Goal: Task Accomplishment & Management: Manage account settings

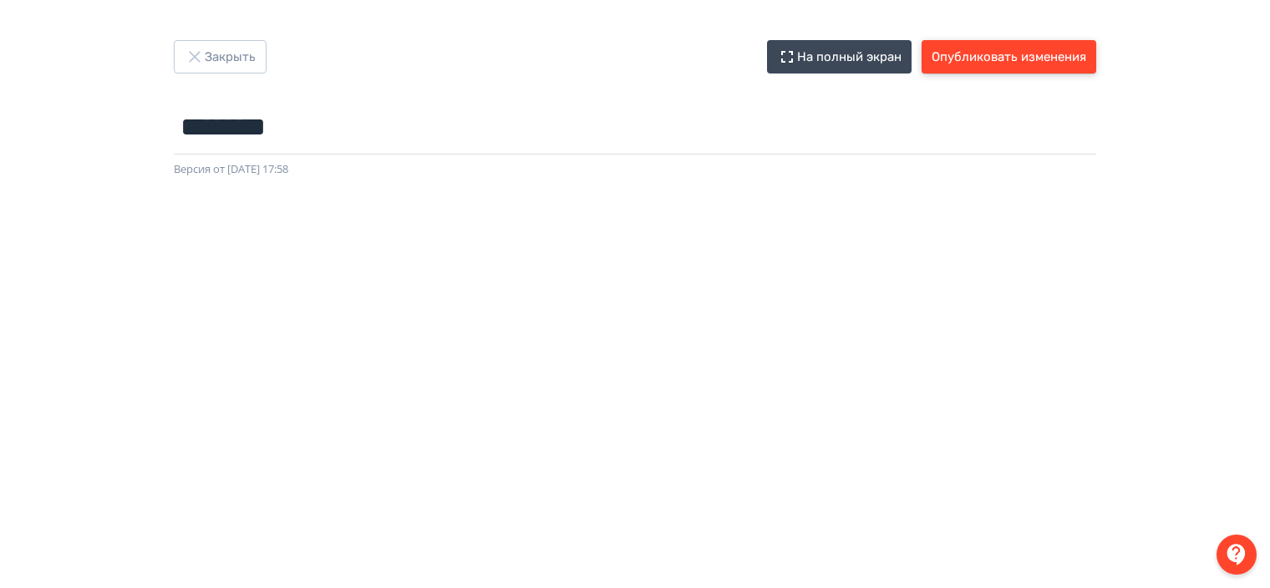
click at [983, 58] on button "Опубликовать изменения" at bounding box center [1008, 56] width 175 height 33
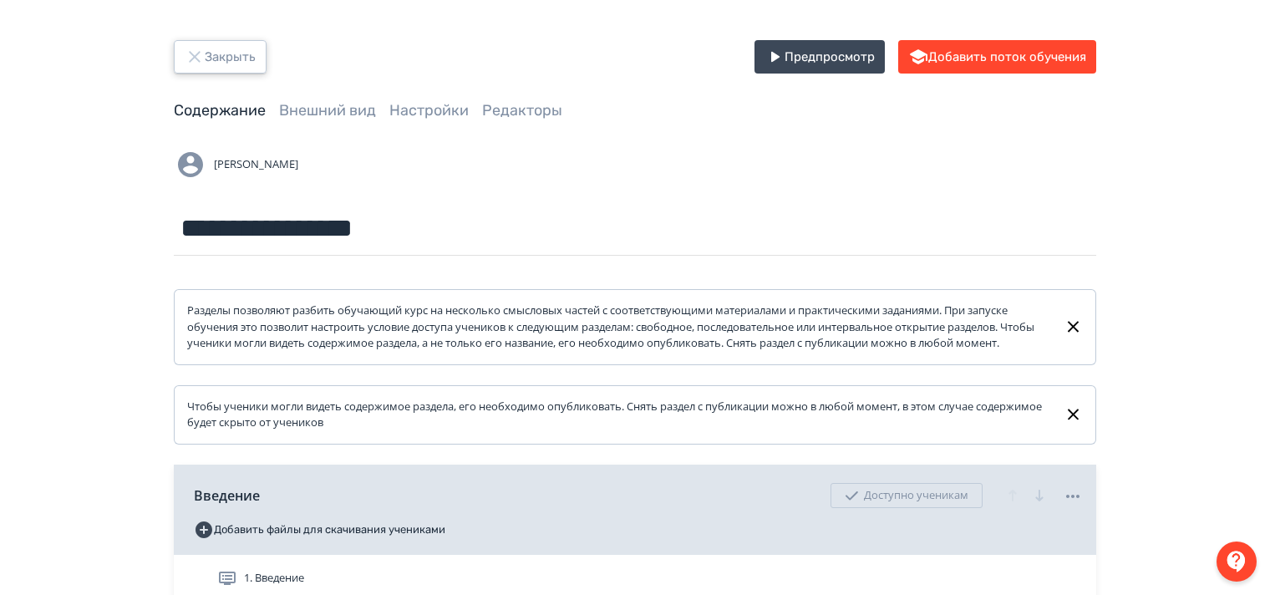
click at [187, 60] on icon "button" at bounding box center [195, 57] width 20 height 20
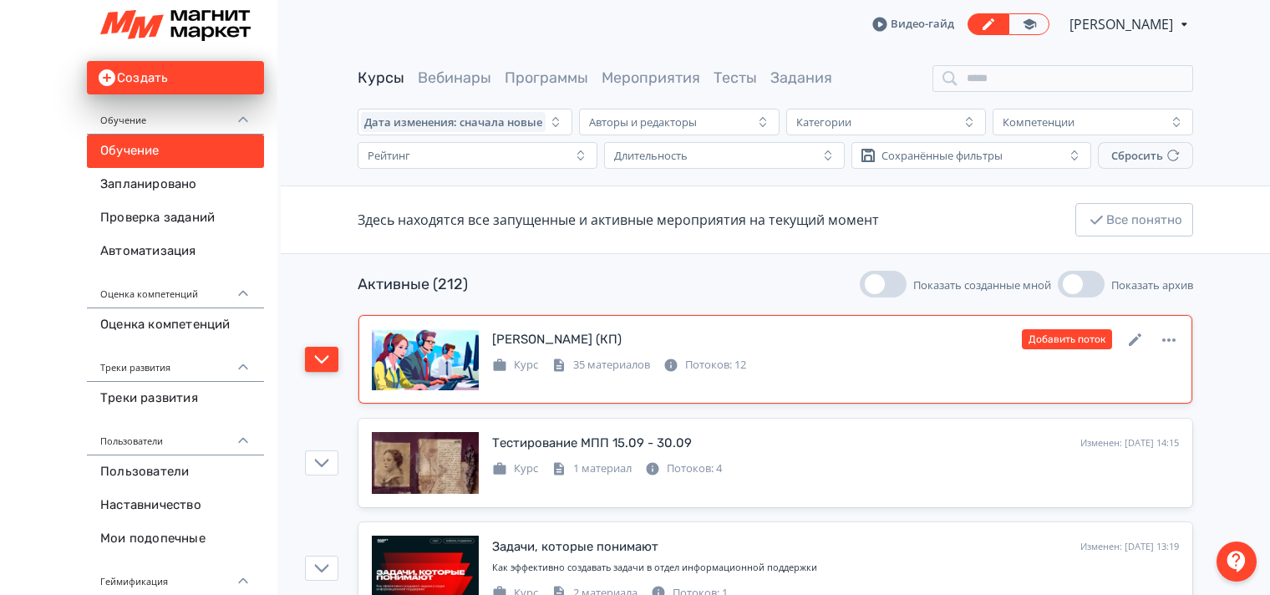
click at [332, 359] on button "button" at bounding box center [321, 359] width 33 height 25
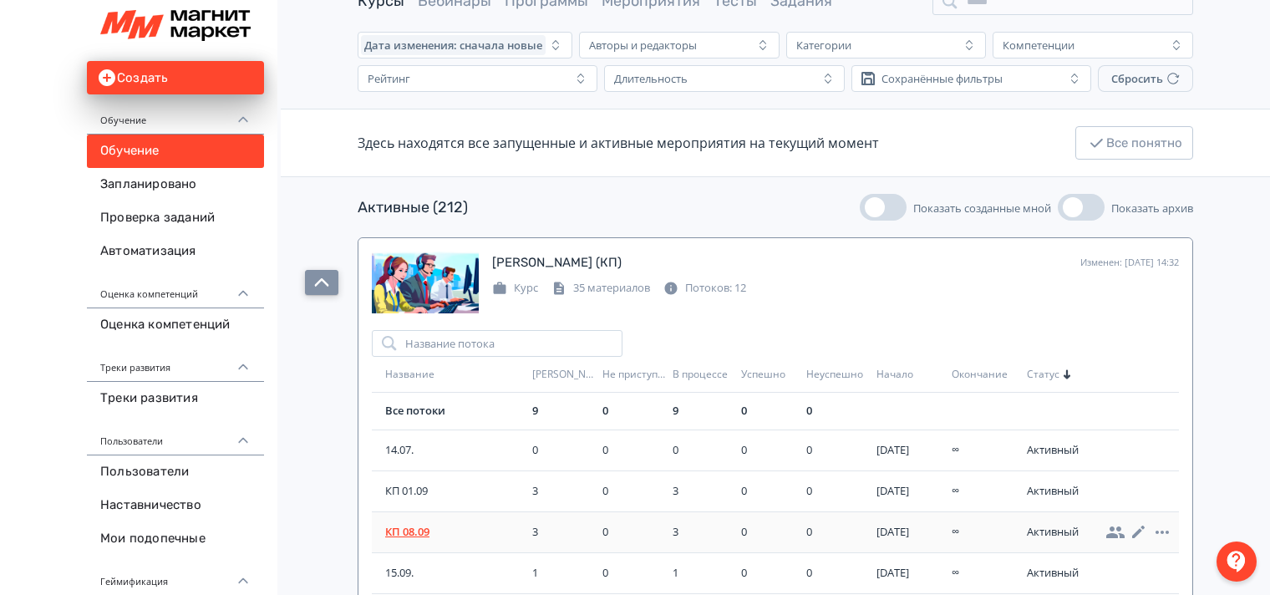
scroll to position [251, 0]
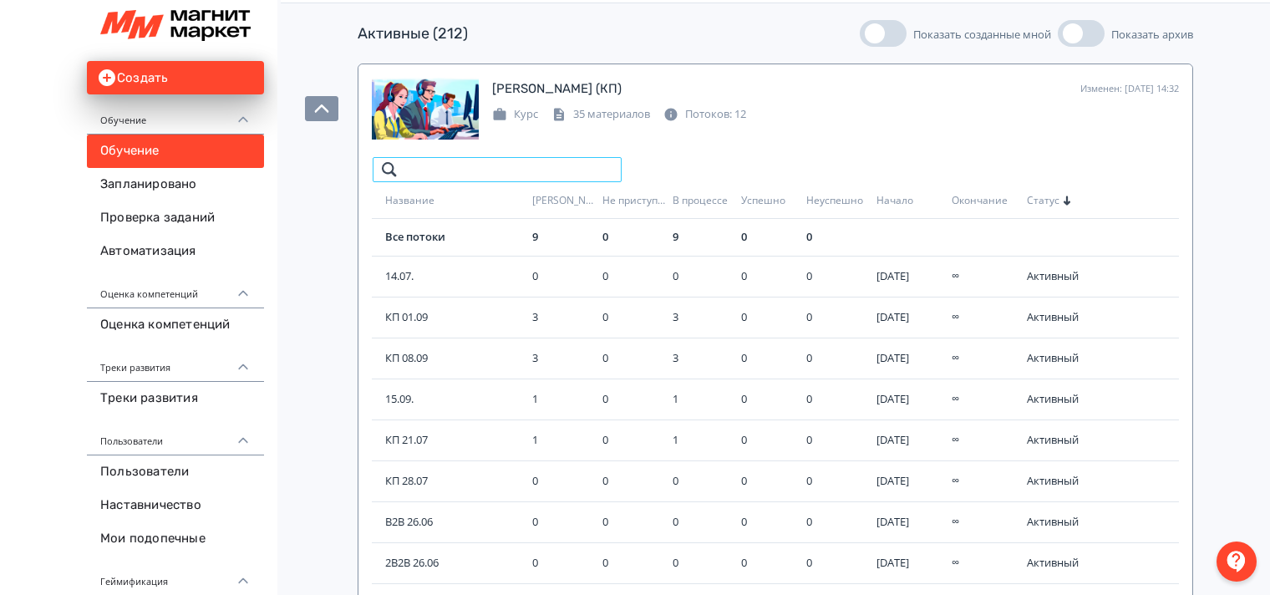
click at [424, 168] on input "search" at bounding box center [497, 169] width 251 height 27
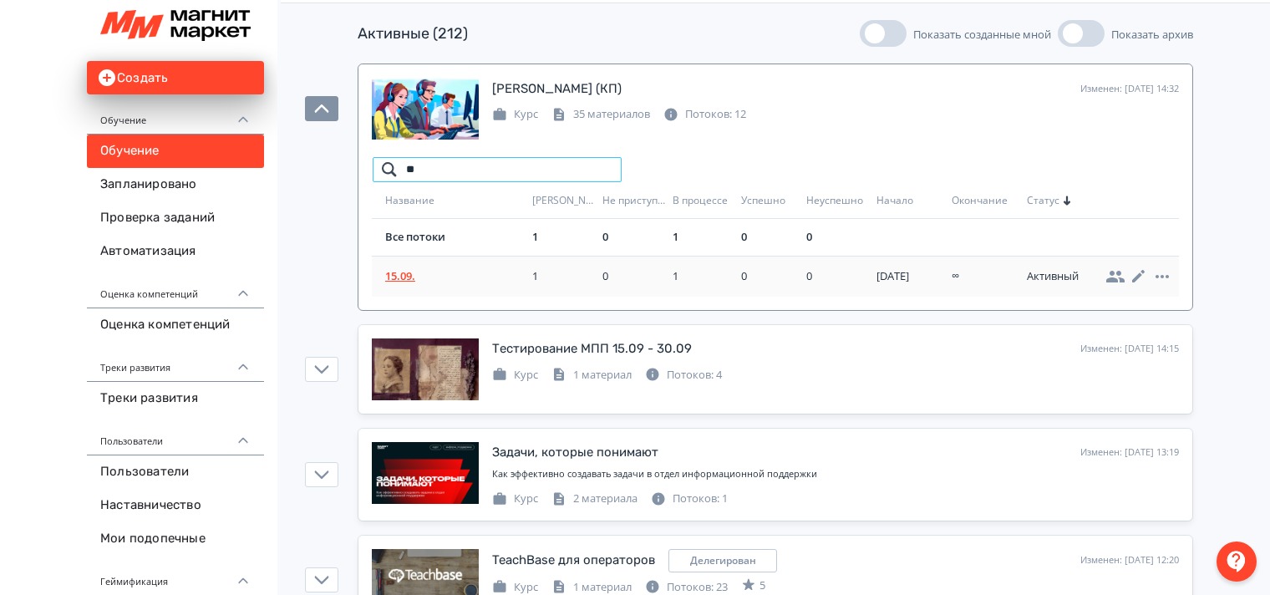
type input "**"
click at [406, 277] on span "15.09." at bounding box center [455, 276] width 140 height 17
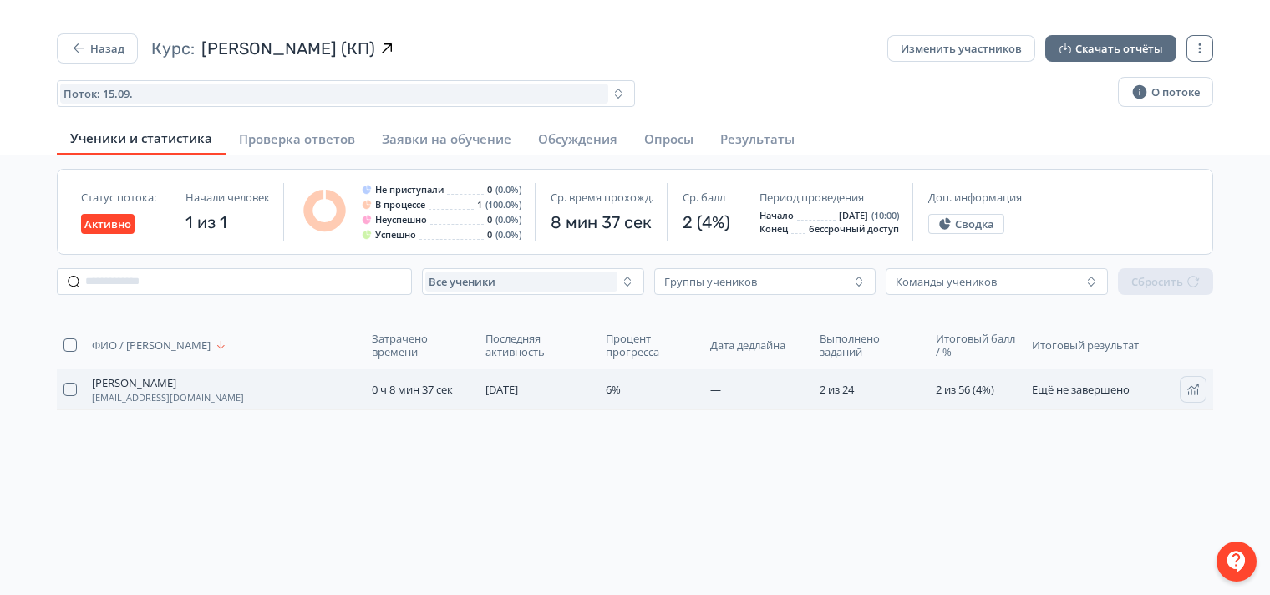
click at [1077, 385] on span "Ещё не завершено" at bounding box center [1081, 389] width 98 height 15
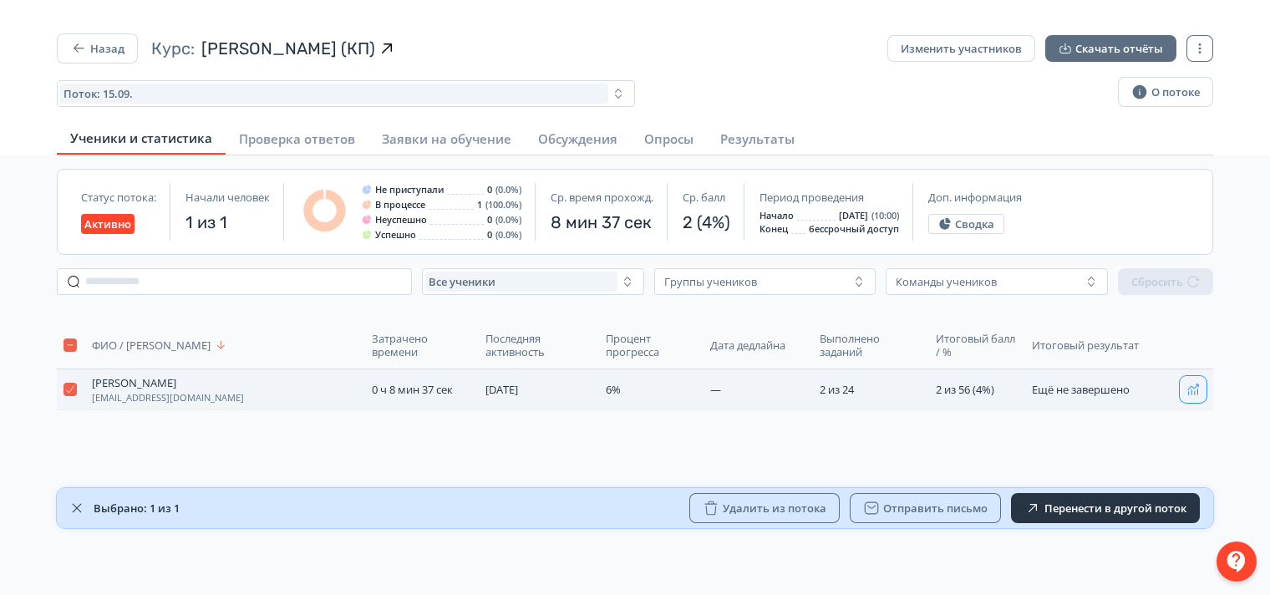
click at [1193, 383] on icon "button" at bounding box center [1192, 389] width 13 height 13
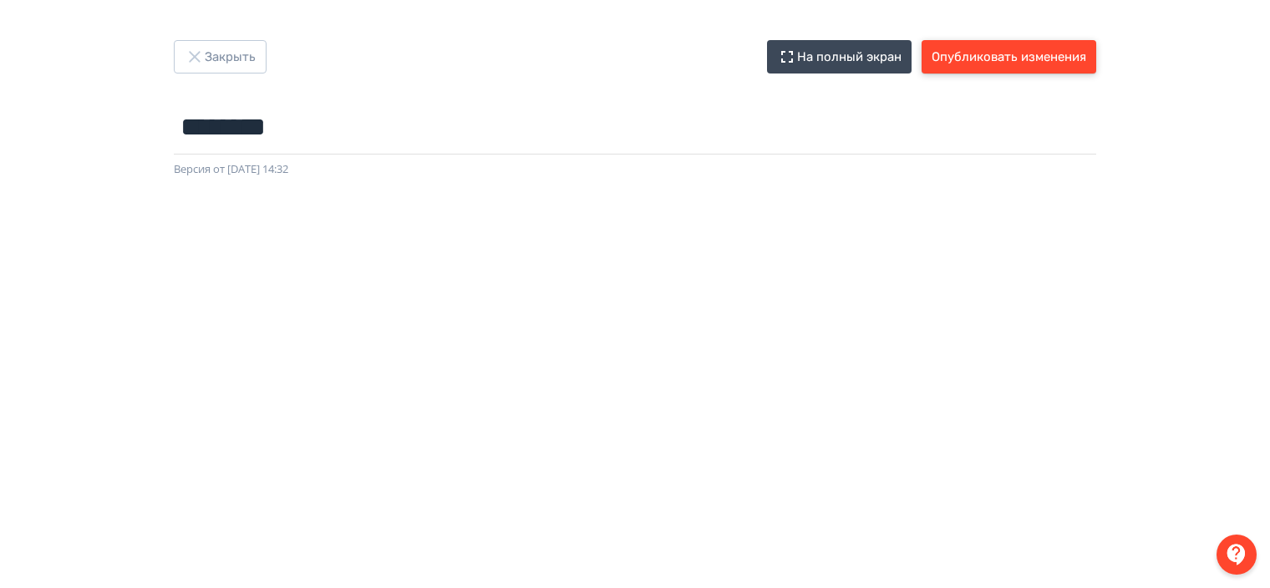
click at [1031, 58] on button "Опубликовать изменения" at bounding box center [1008, 56] width 175 height 33
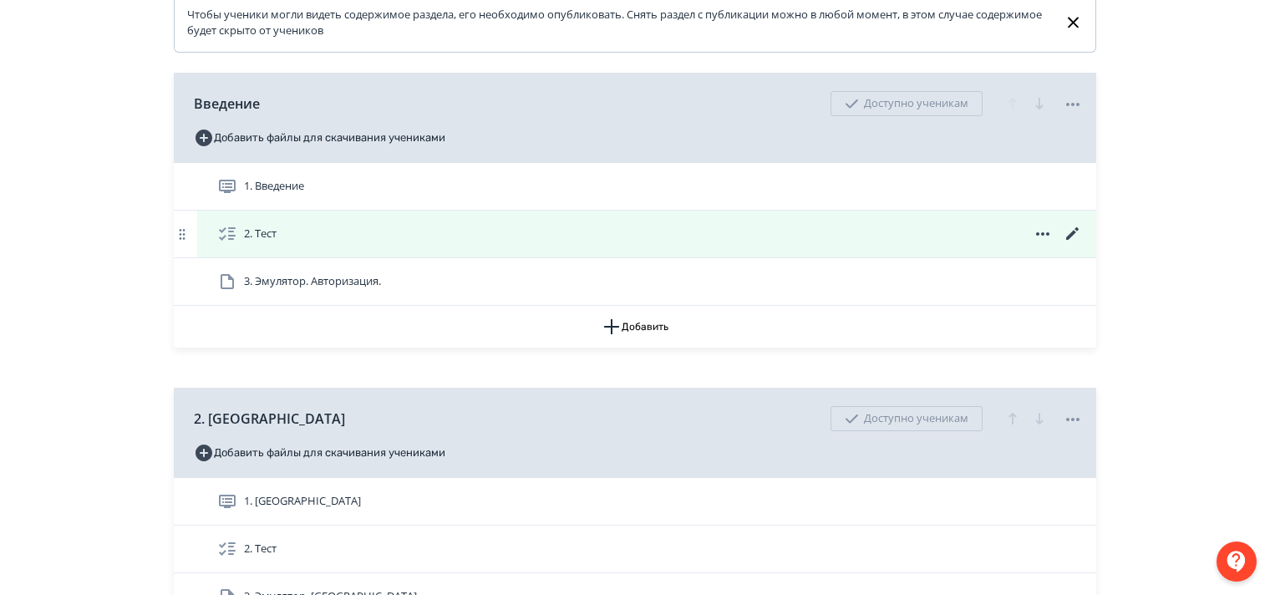
scroll to position [501, 0]
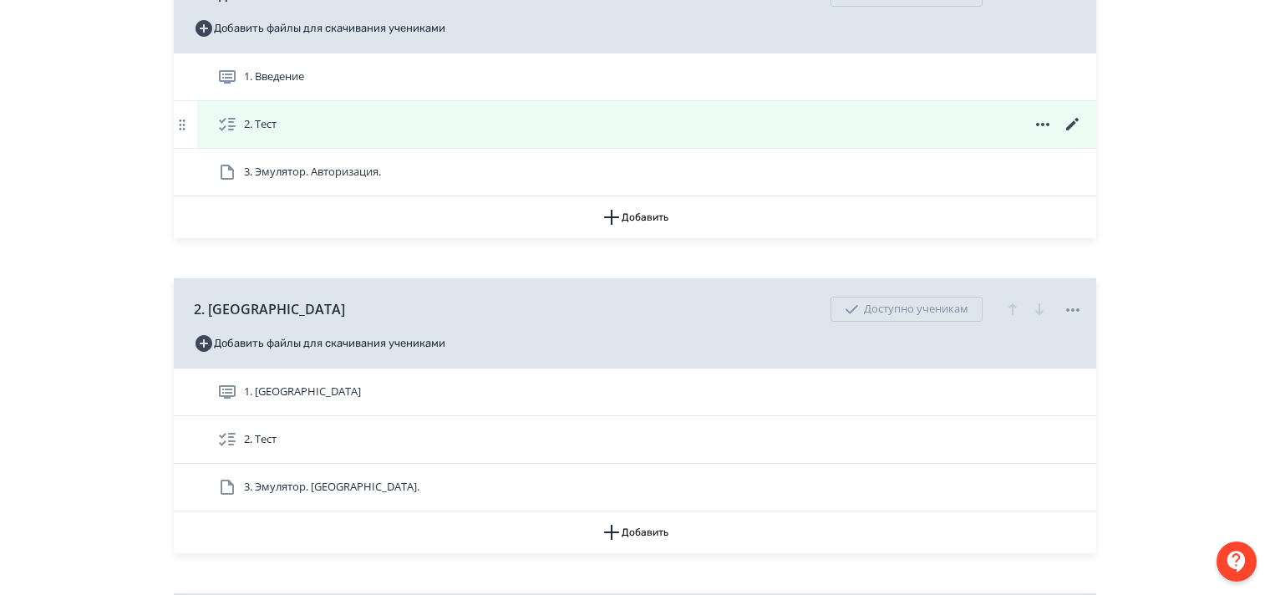
click at [1072, 135] on icon at bounding box center [1073, 124] width 20 height 20
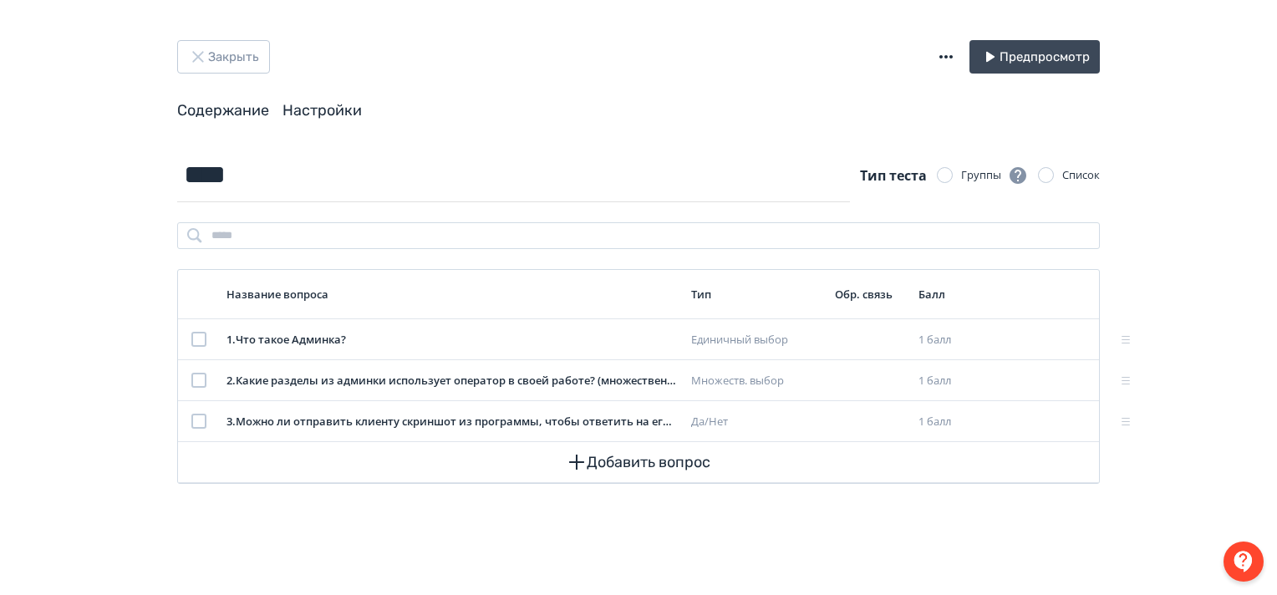
click at [333, 110] on link "Настройки" at bounding box center [321, 110] width 79 height 18
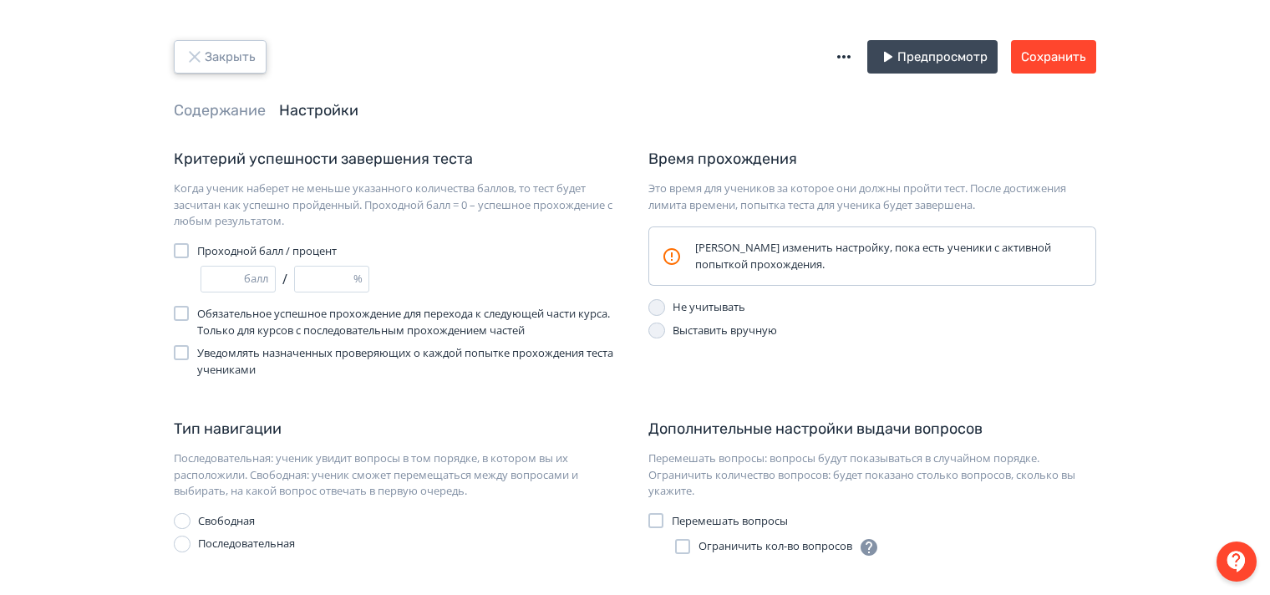
click at [195, 61] on icon "button" at bounding box center [195, 57] width 20 height 20
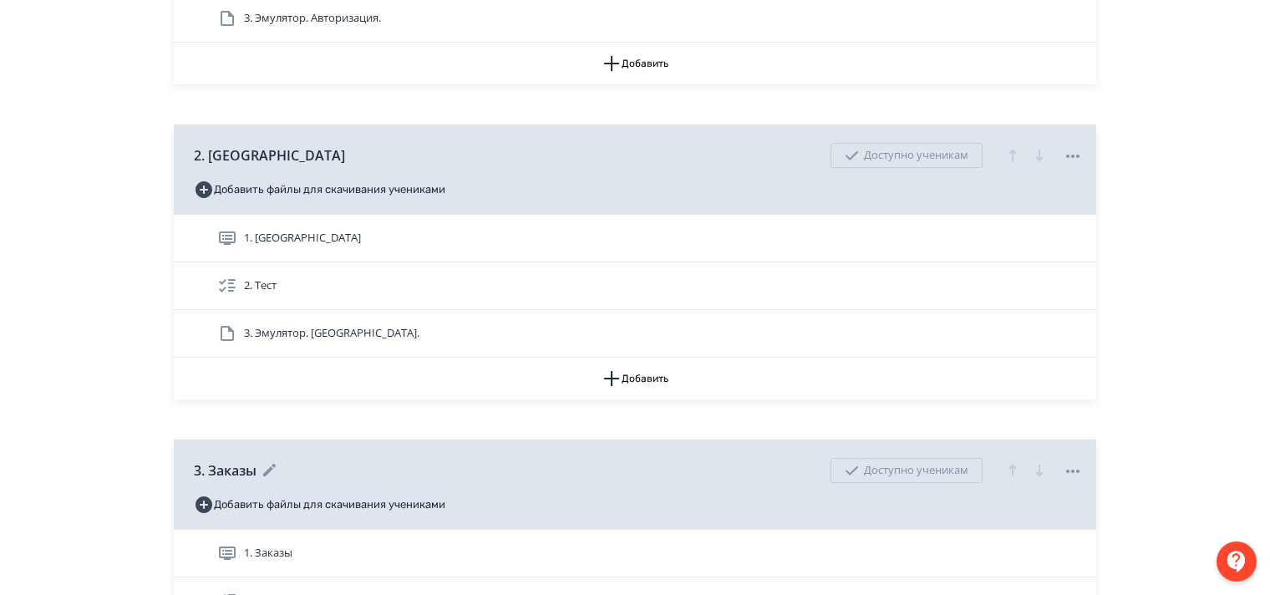
scroll to position [668, 0]
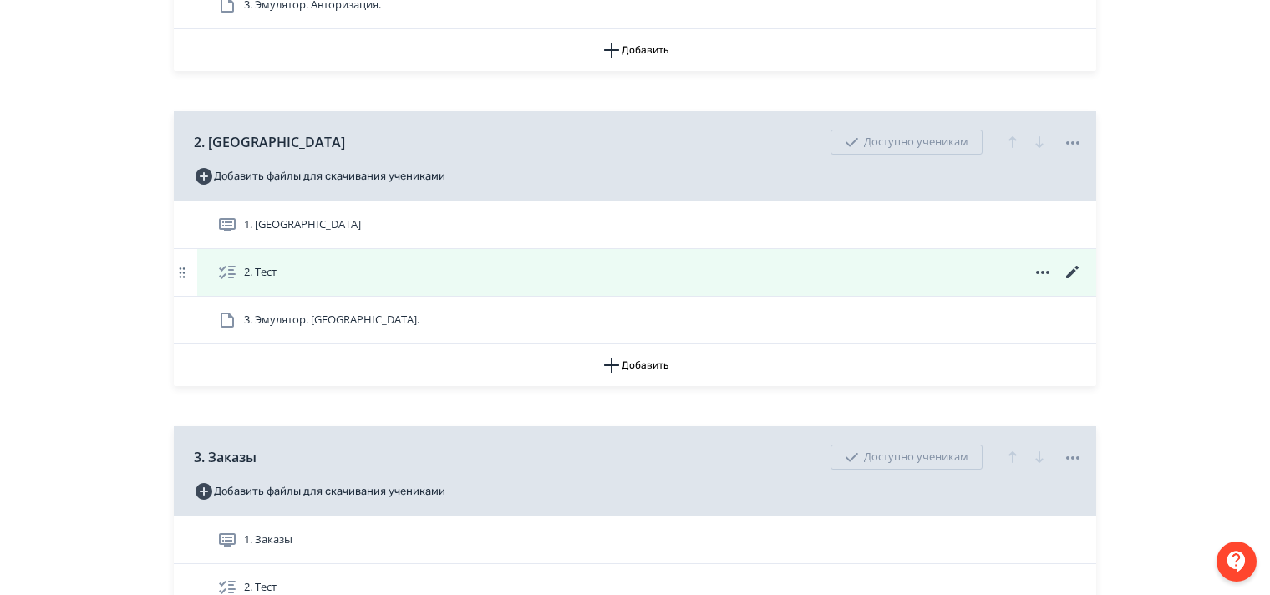
click at [1072, 278] on icon at bounding box center [1072, 272] width 13 height 13
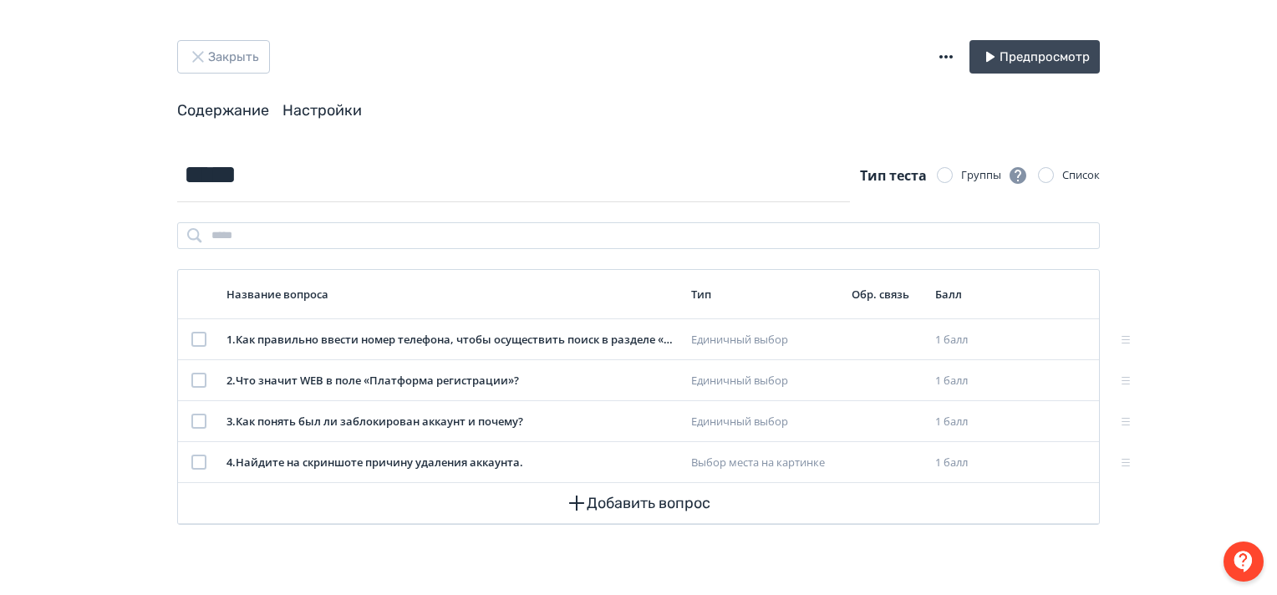
click at [325, 104] on link "Настройки" at bounding box center [321, 110] width 79 height 18
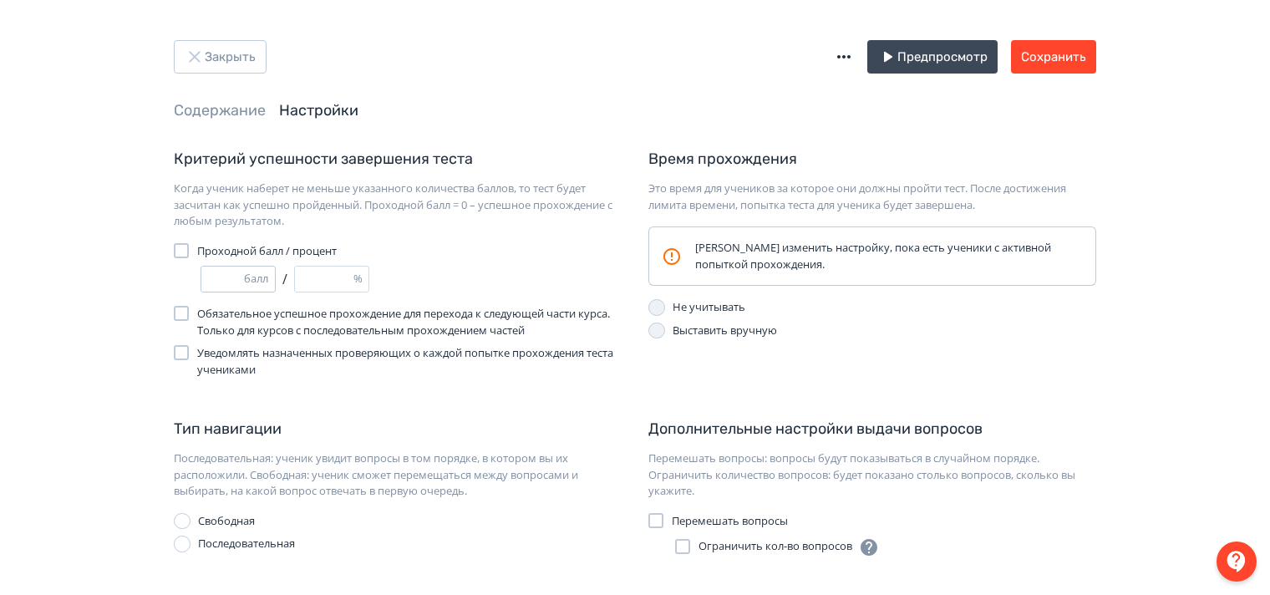
click at [237, 274] on input "*" at bounding box center [222, 279] width 43 height 25
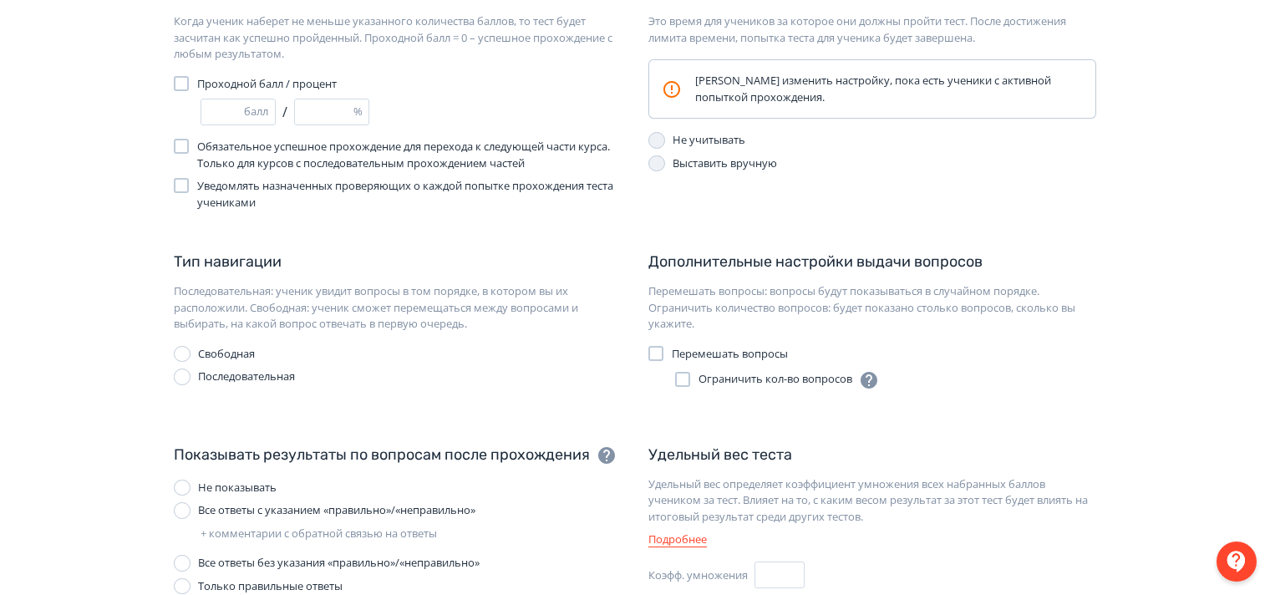
scroll to position [251, 0]
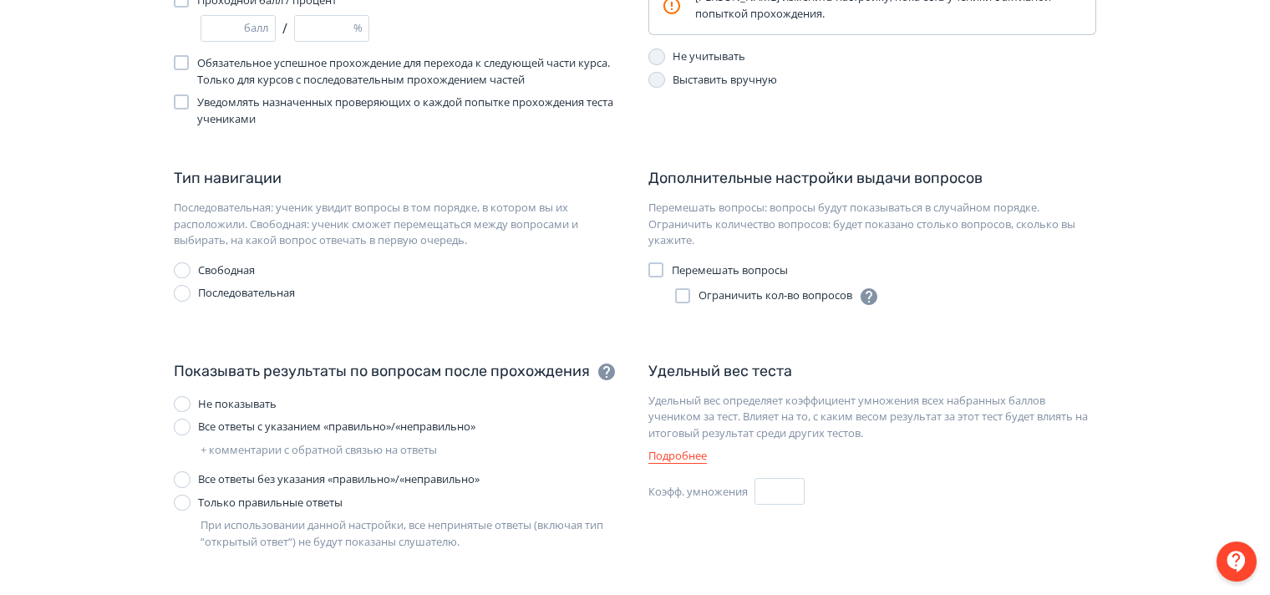
click at [178, 481] on div at bounding box center [182, 479] width 17 height 17
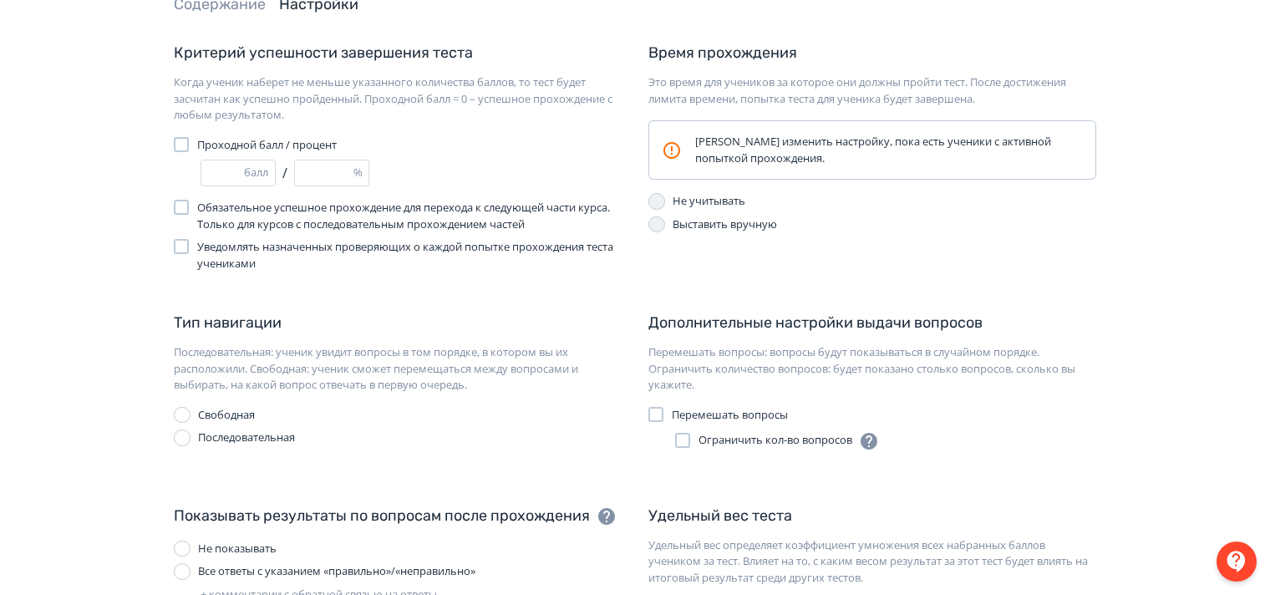
scroll to position [0, 0]
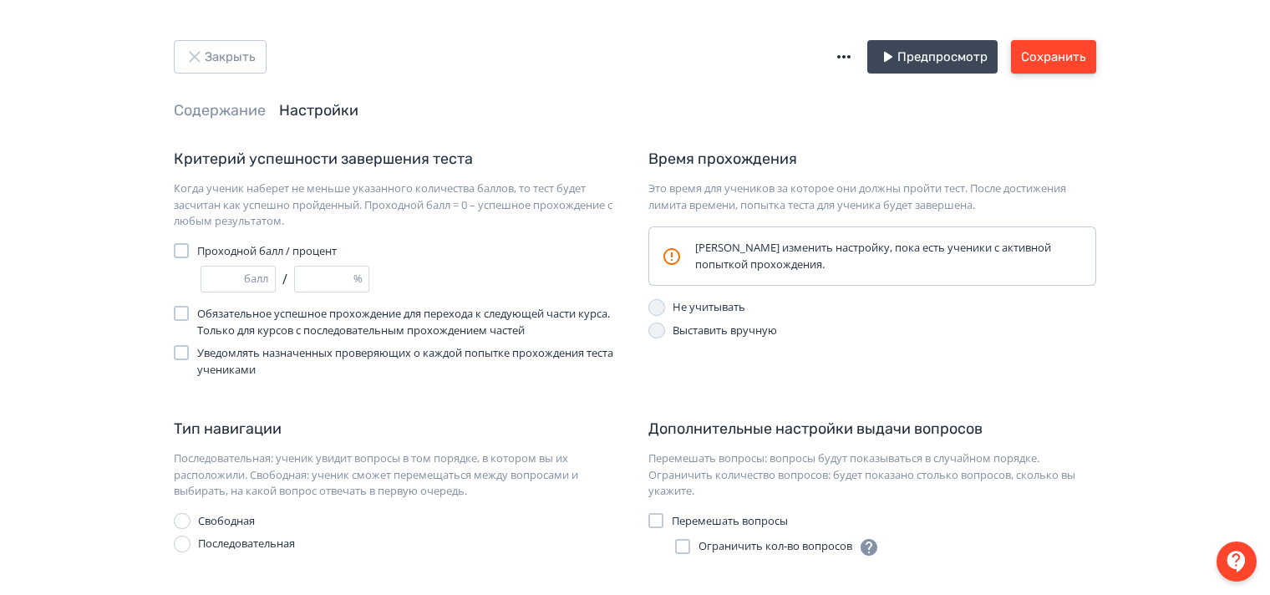
click at [1057, 64] on button "Сохранить" at bounding box center [1053, 56] width 85 height 33
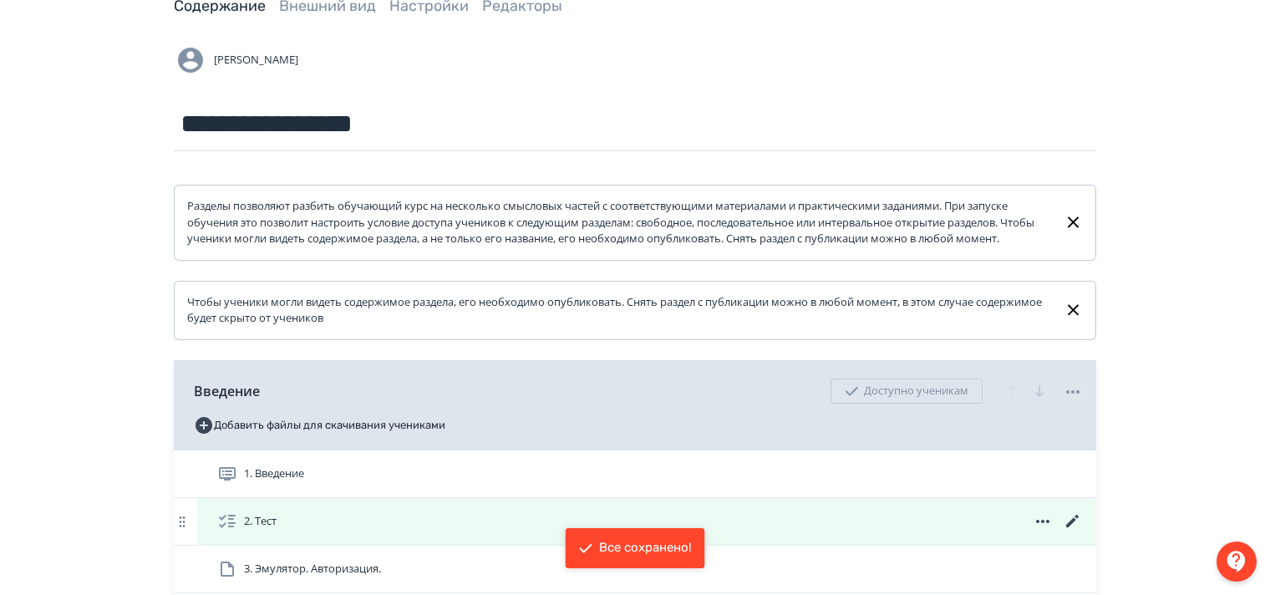
scroll to position [334, 0]
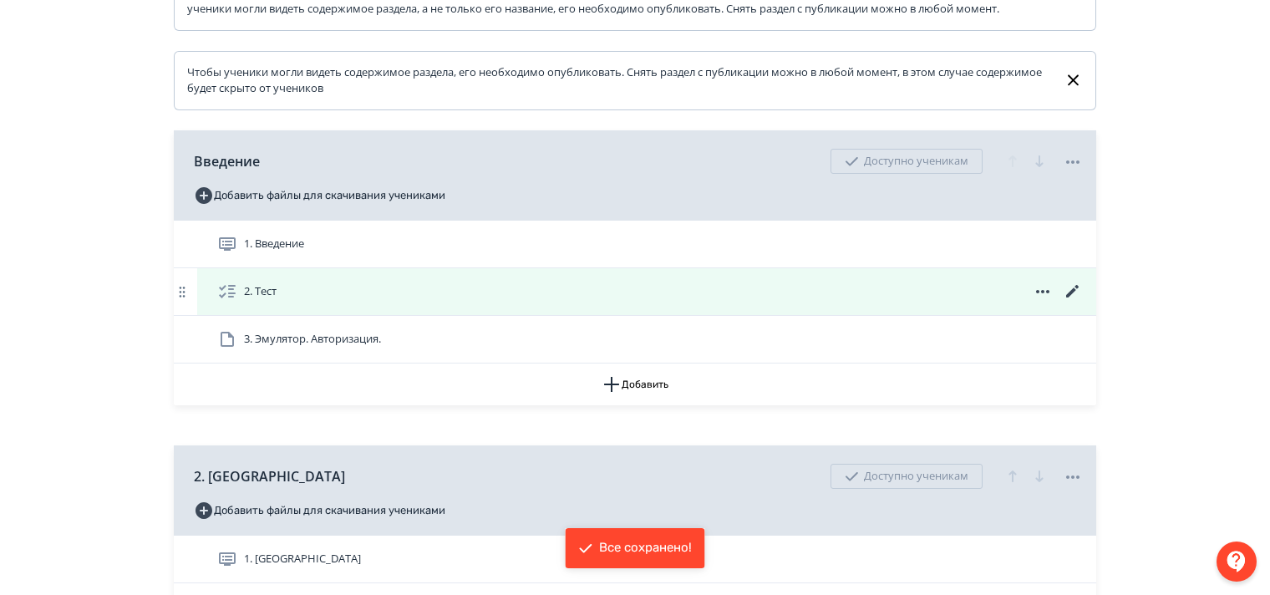
click at [1075, 297] on icon at bounding box center [1072, 291] width 13 height 13
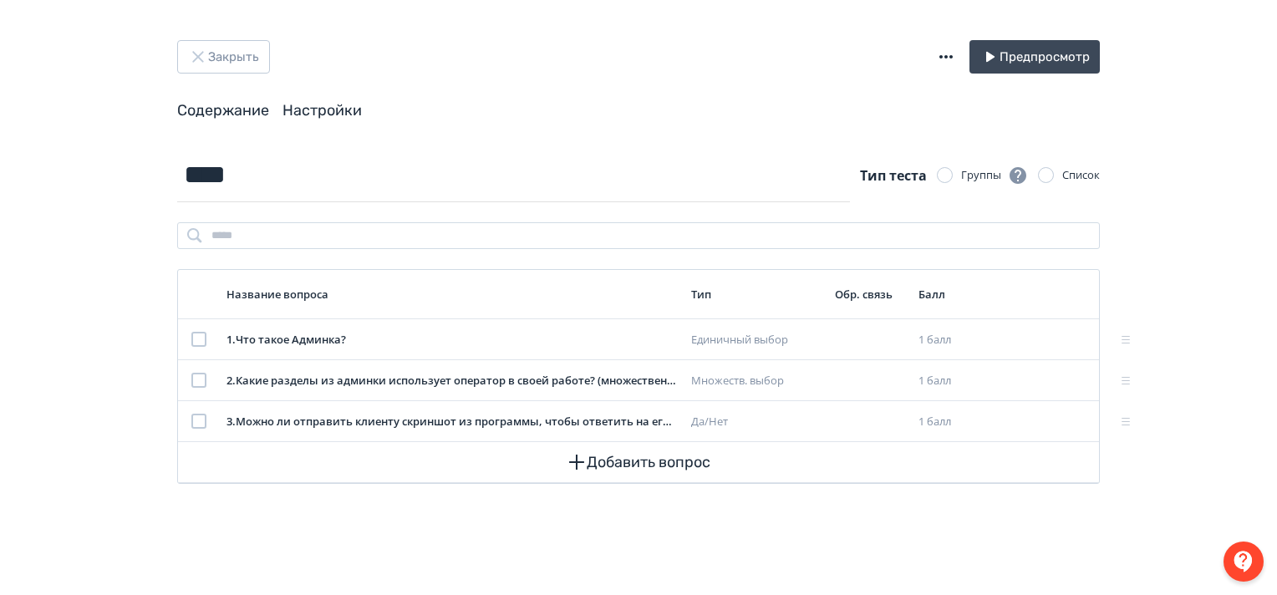
click at [324, 110] on link "Настройки" at bounding box center [321, 110] width 79 height 18
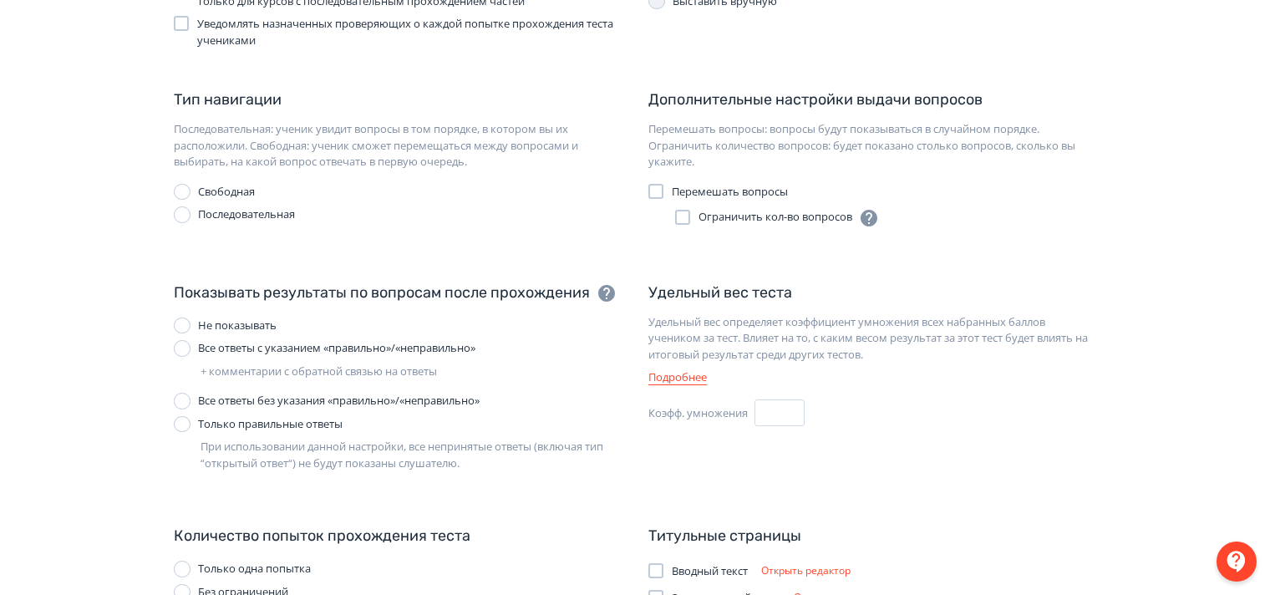
scroll to position [334, 0]
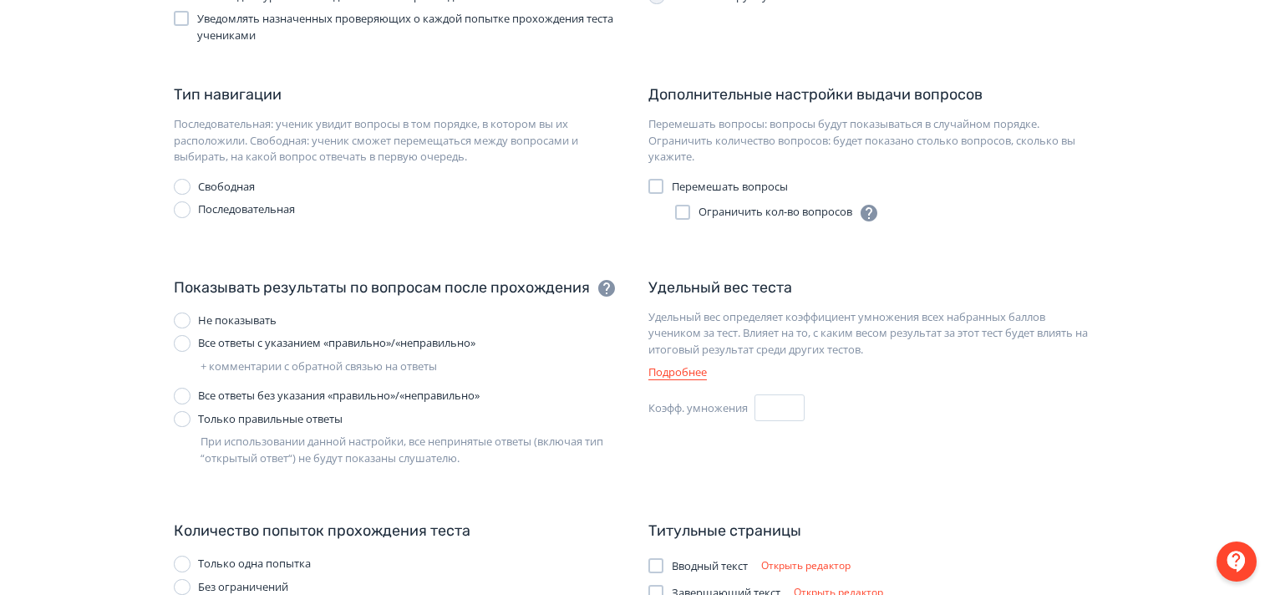
click at [174, 394] on div at bounding box center [182, 396] width 17 height 17
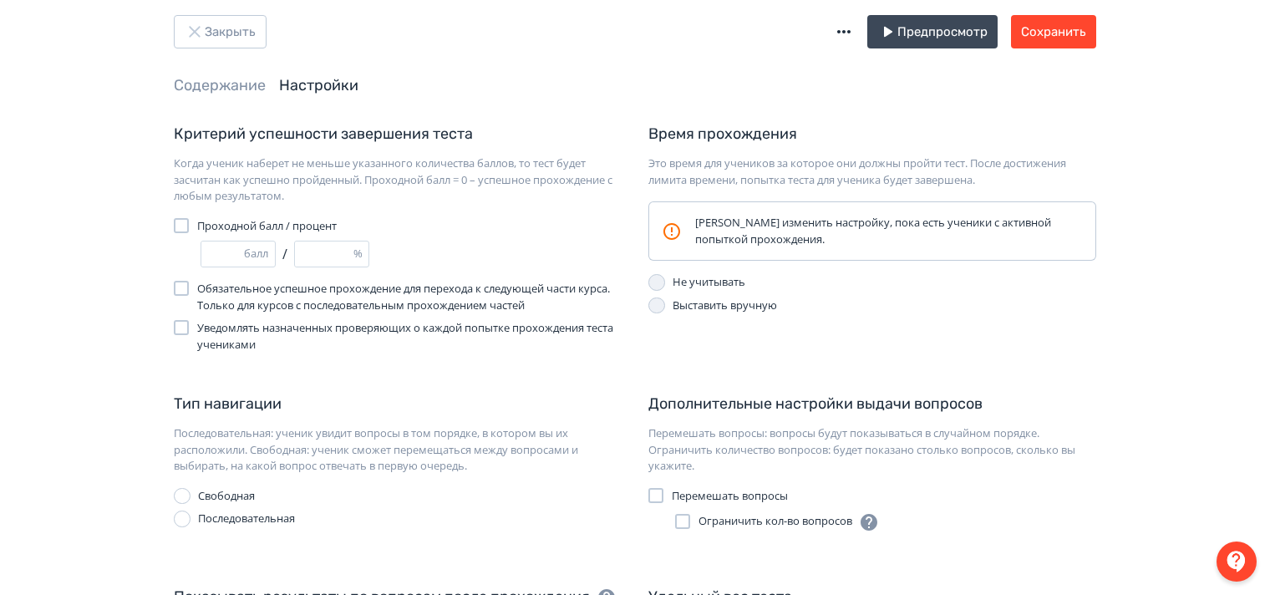
scroll to position [0, 0]
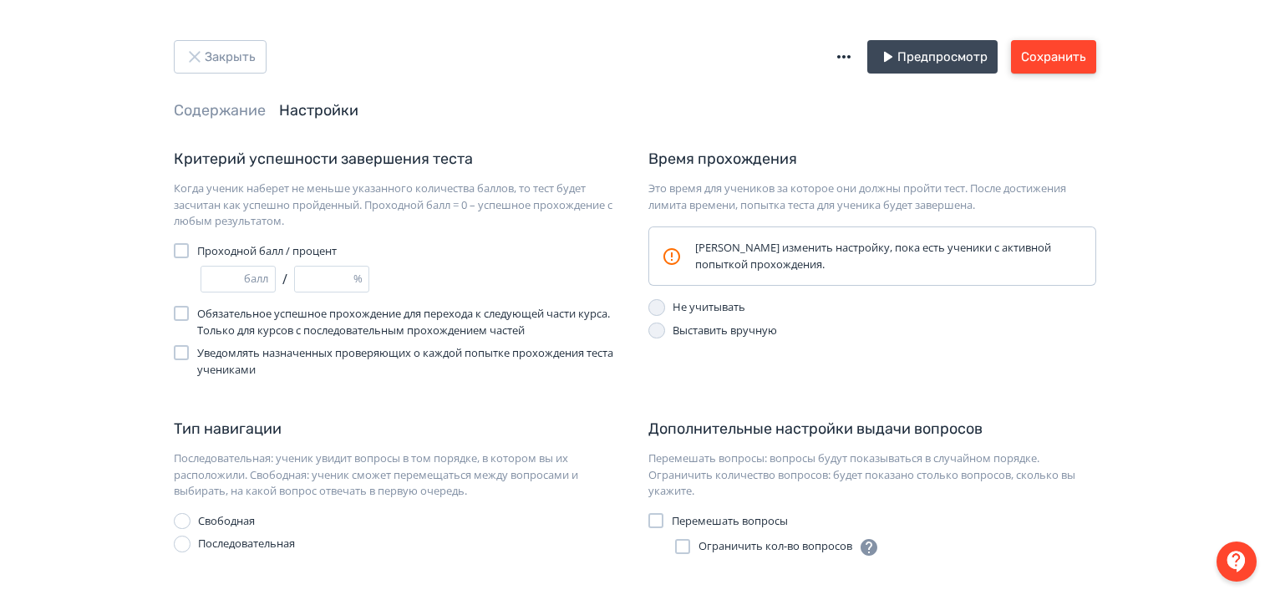
click at [1064, 53] on button "Сохранить" at bounding box center [1053, 56] width 85 height 33
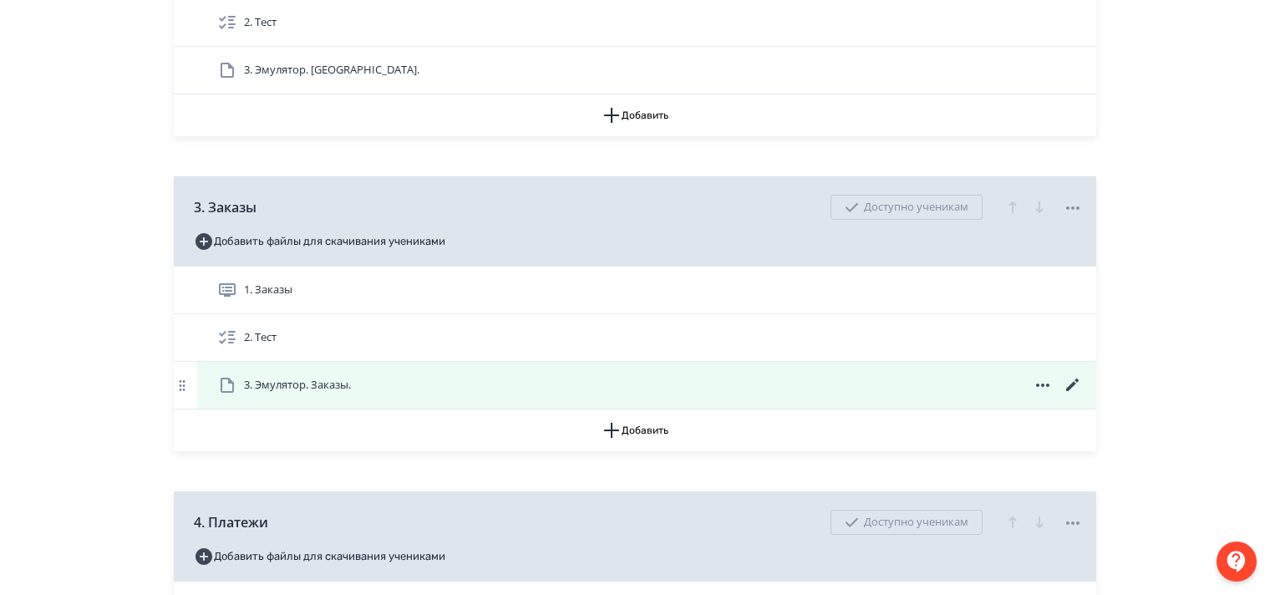
scroll to position [919, 0]
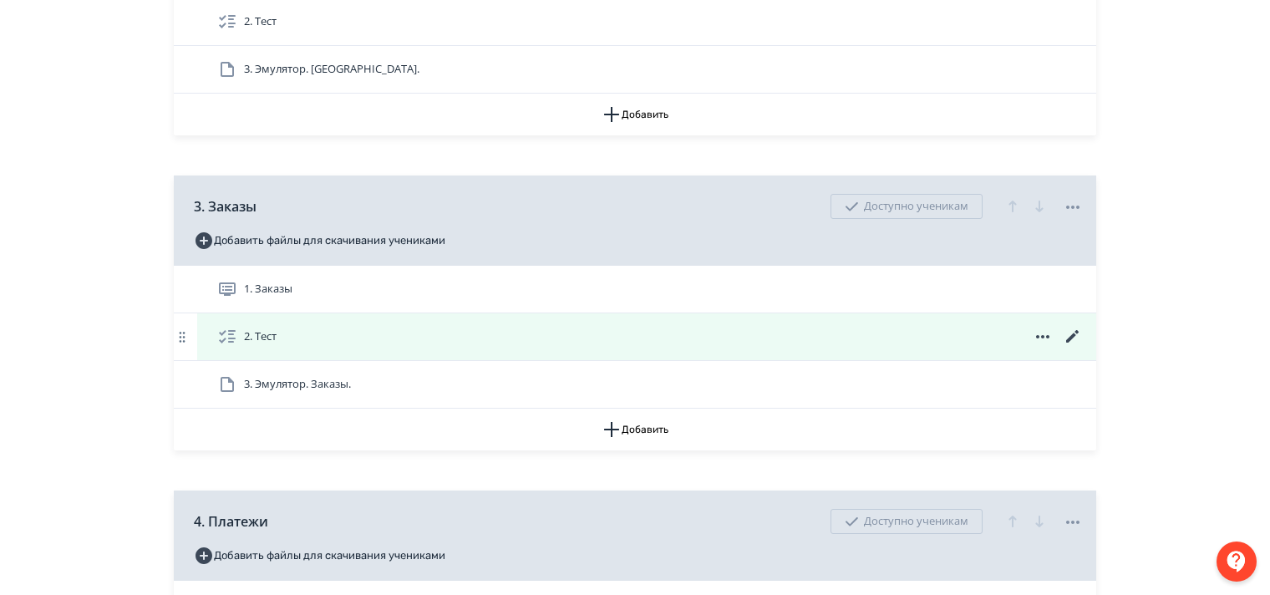
click at [1079, 347] on icon at bounding box center [1073, 337] width 20 height 20
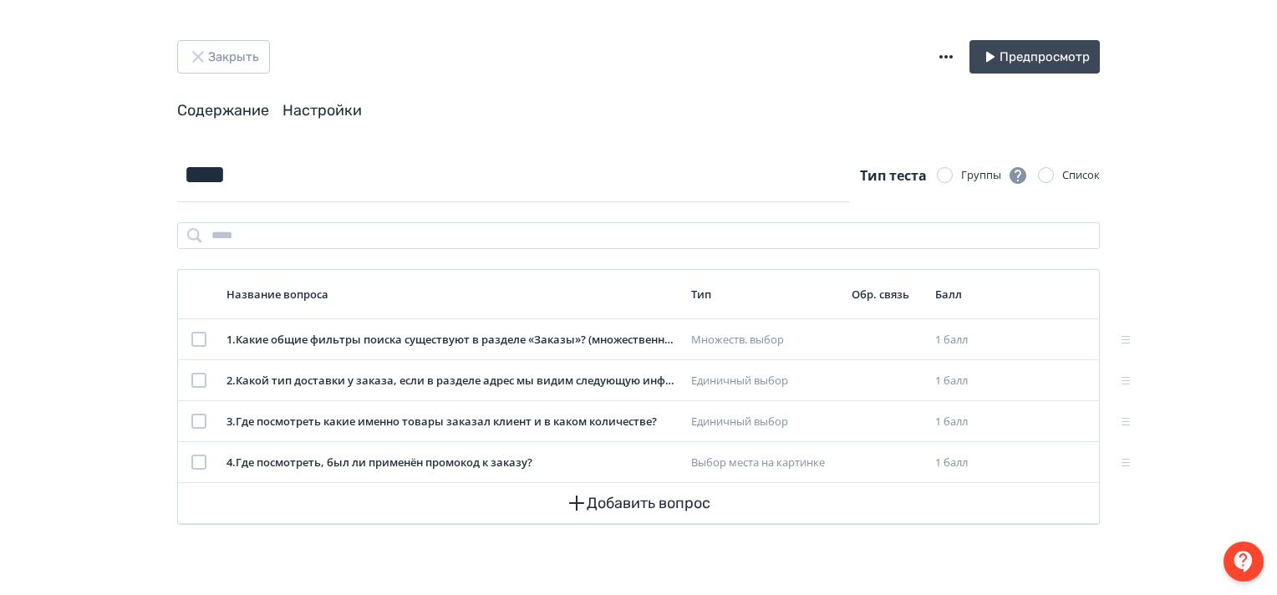
click at [339, 111] on link "Настройки" at bounding box center [321, 110] width 79 height 18
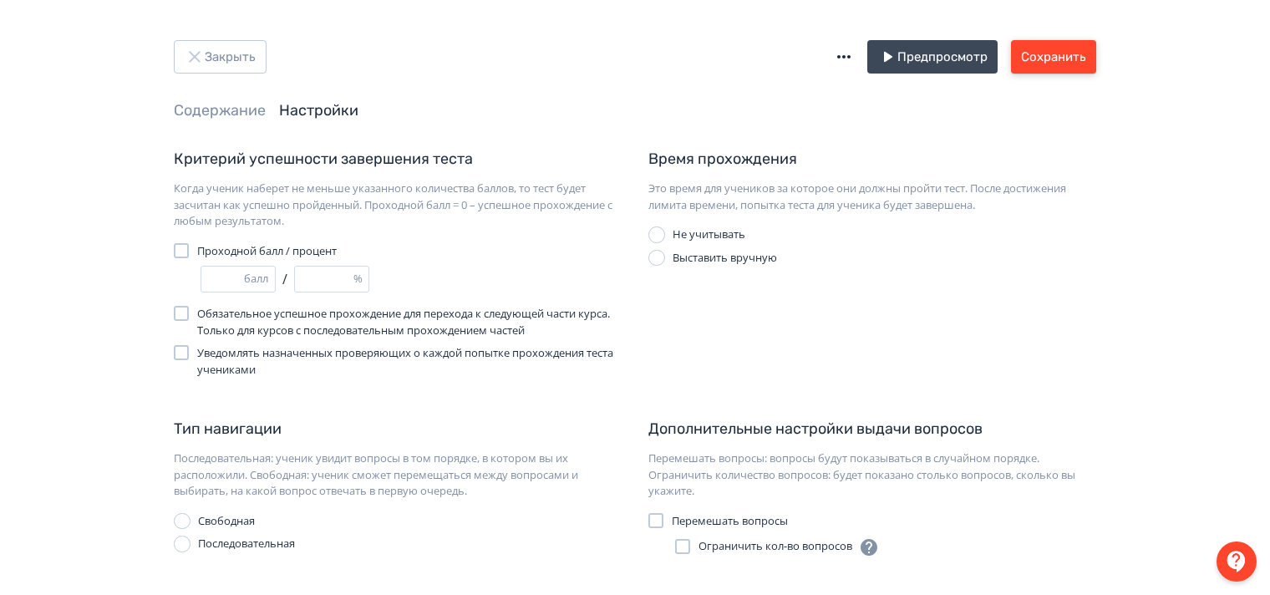
click at [1075, 53] on button "Сохранить" at bounding box center [1053, 56] width 85 height 33
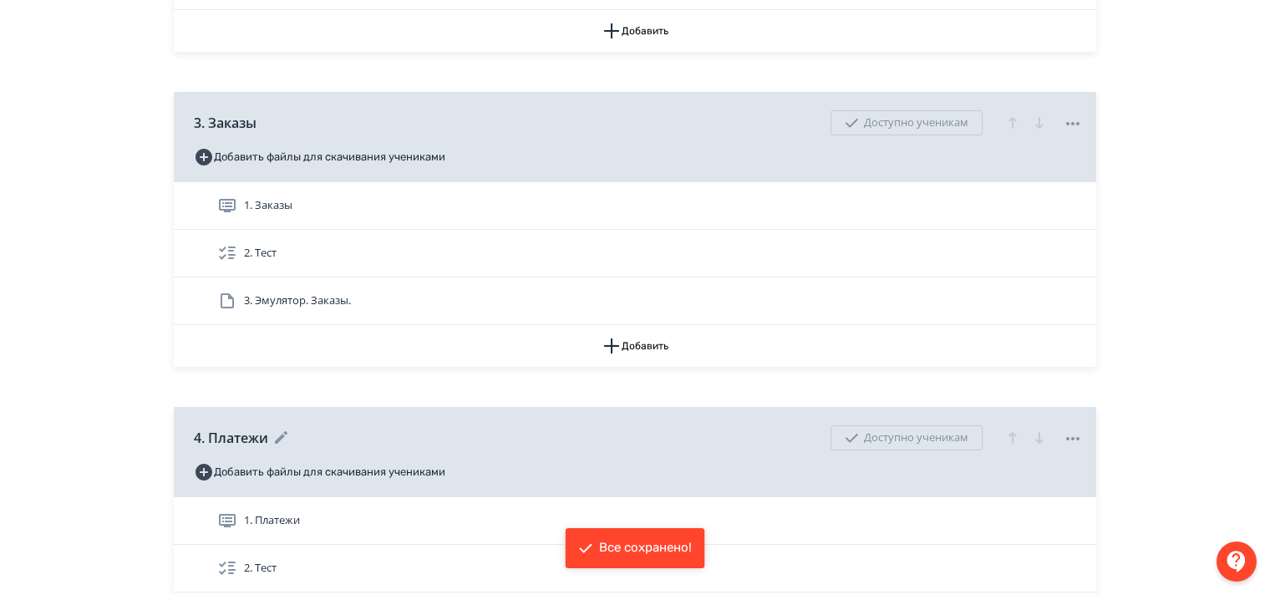
scroll to position [1170, 0]
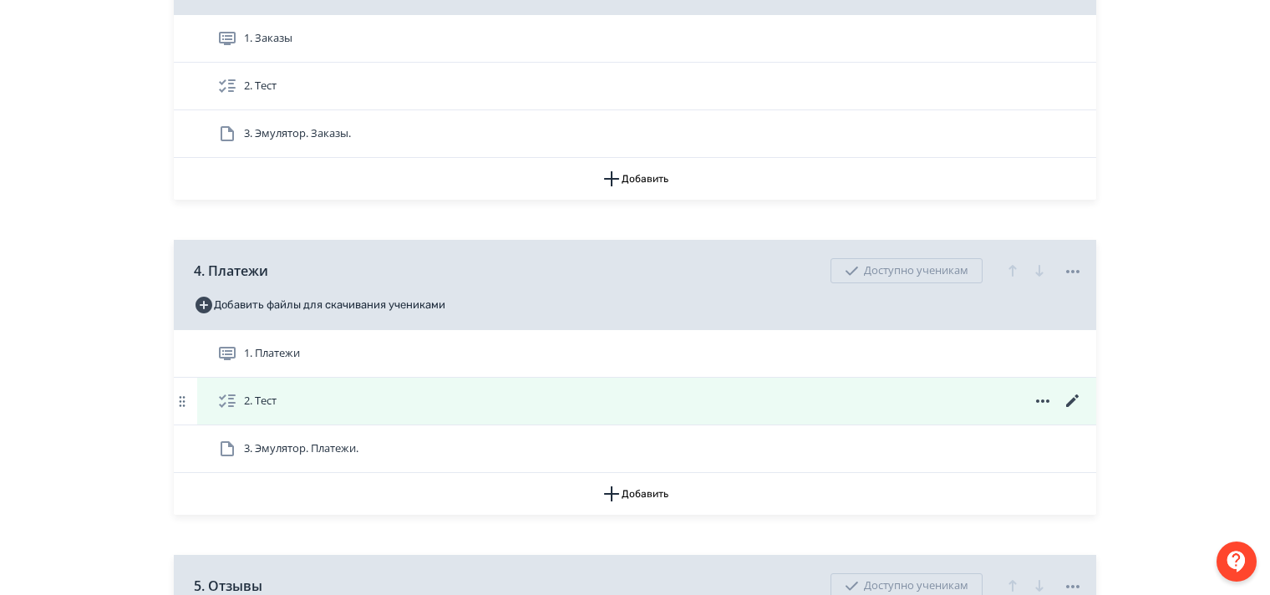
click at [1072, 409] on icon at bounding box center [1073, 401] width 20 height 20
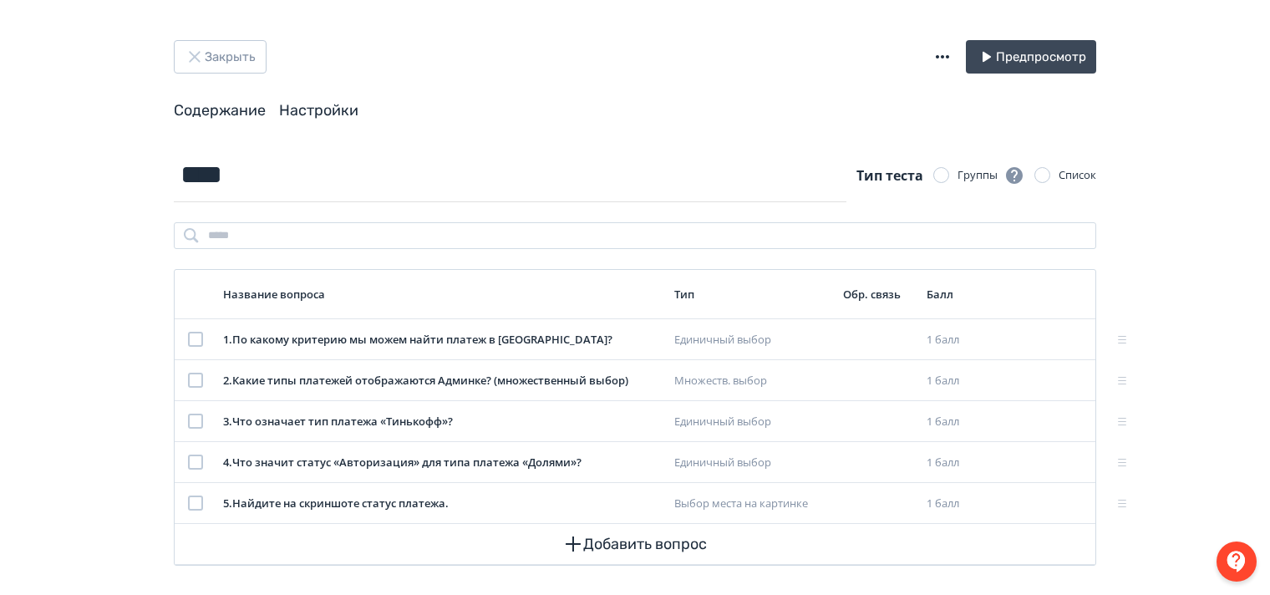
click at [311, 107] on link "Настройки" at bounding box center [318, 110] width 79 height 18
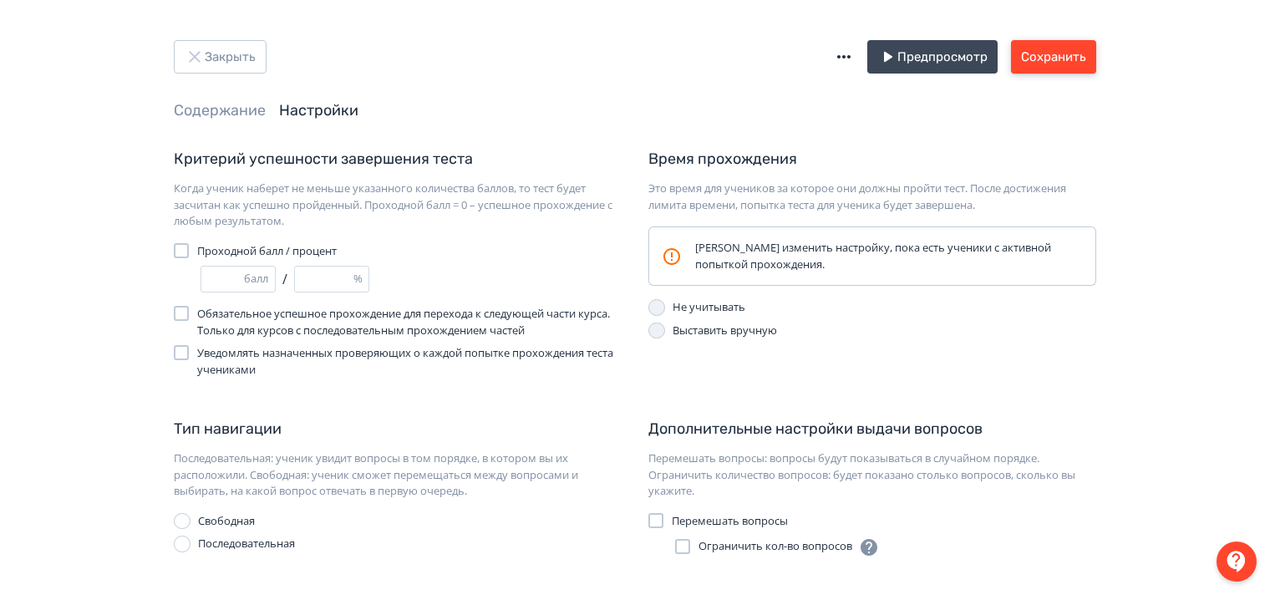
click at [1061, 60] on button "Сохранить" at bounding box center [1053, 56] width 85 height 33
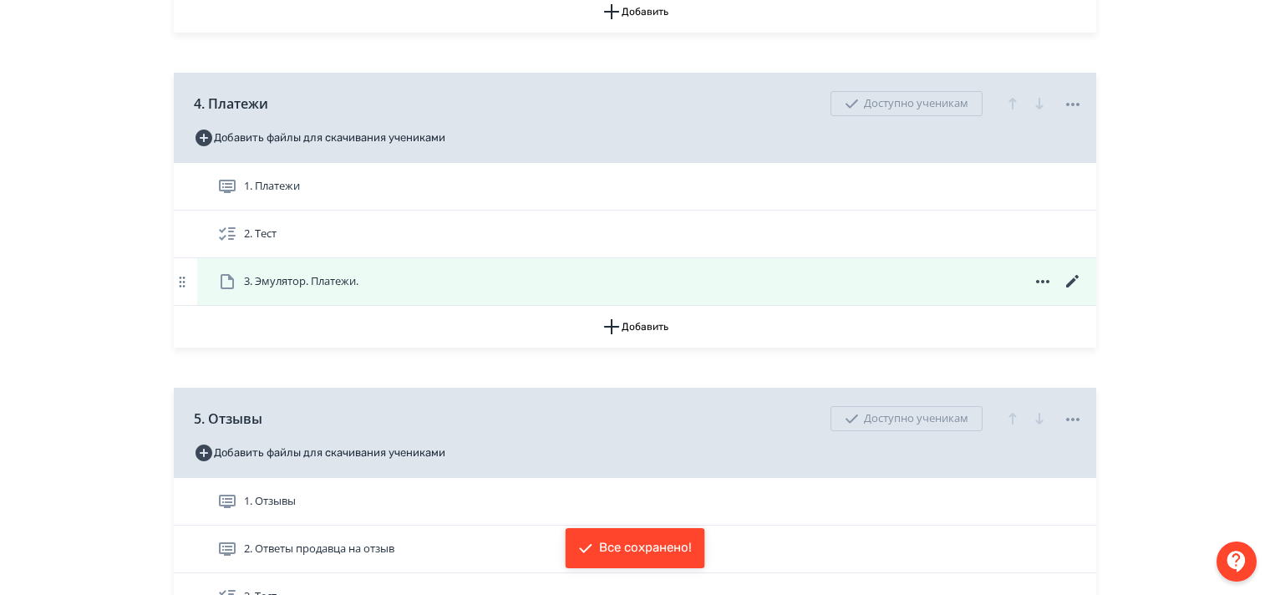
scroll to position [1587, 0]
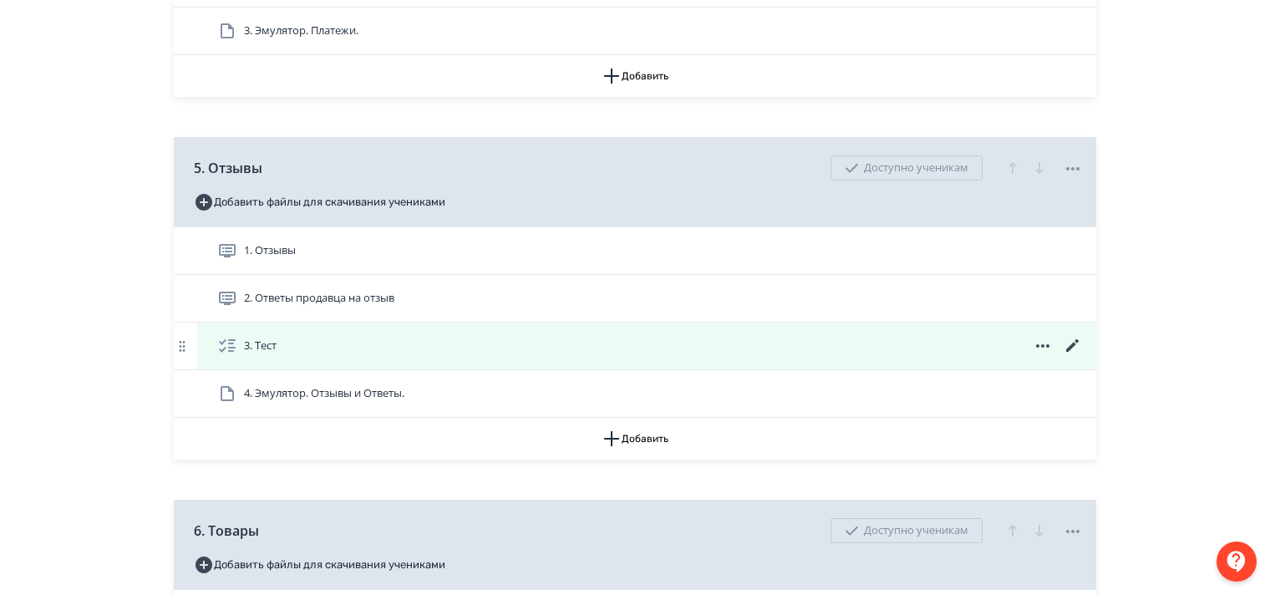
click at [1076, 354] on icon at bounding box center [1073, 346] width 20 height 20
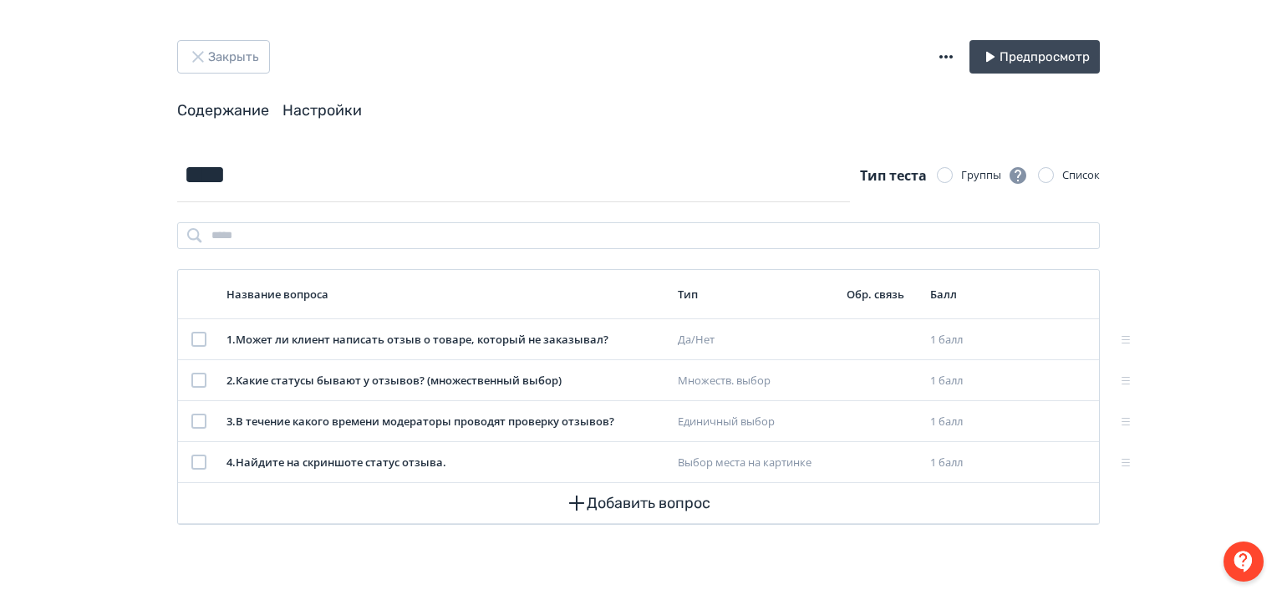
click at [356, 109] on link "Настройки" at bounding box center [321, 110] width 79 height 18
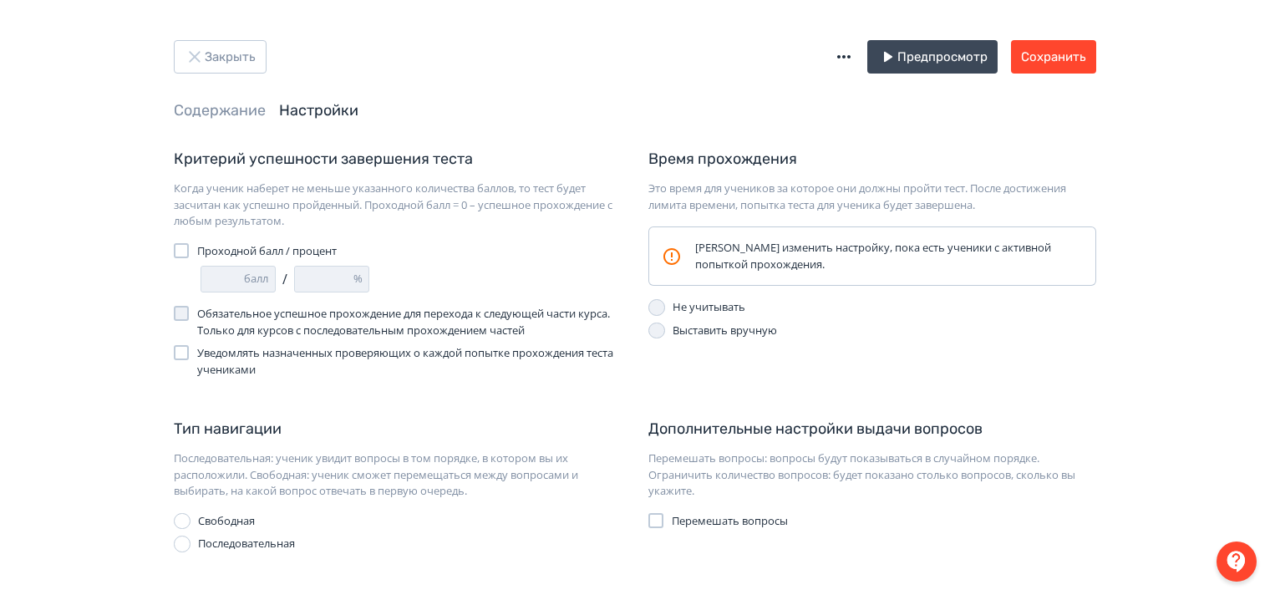
click at [178, 255] on div at bounding box center [181, 250] width 15 height 15
type input "*"
type input "**"
click at [236, 276] on input "*" at bounding box center [222, 279] width 43 height 25
type input "*"
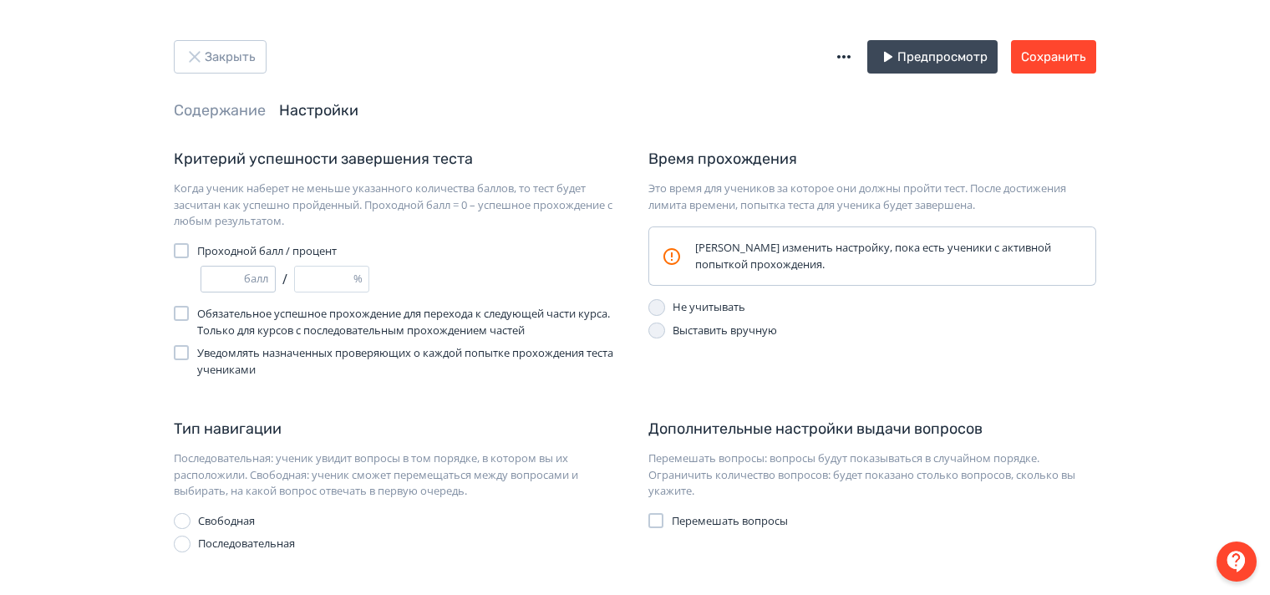
type input "**"
click at [236, 276] on input "*" at bounding box center [222, 279] width 43 height 25
type input "*"
type input "**"
click at [236, 276] on input "*" at bounding box center [222, 279] width 43 height 25
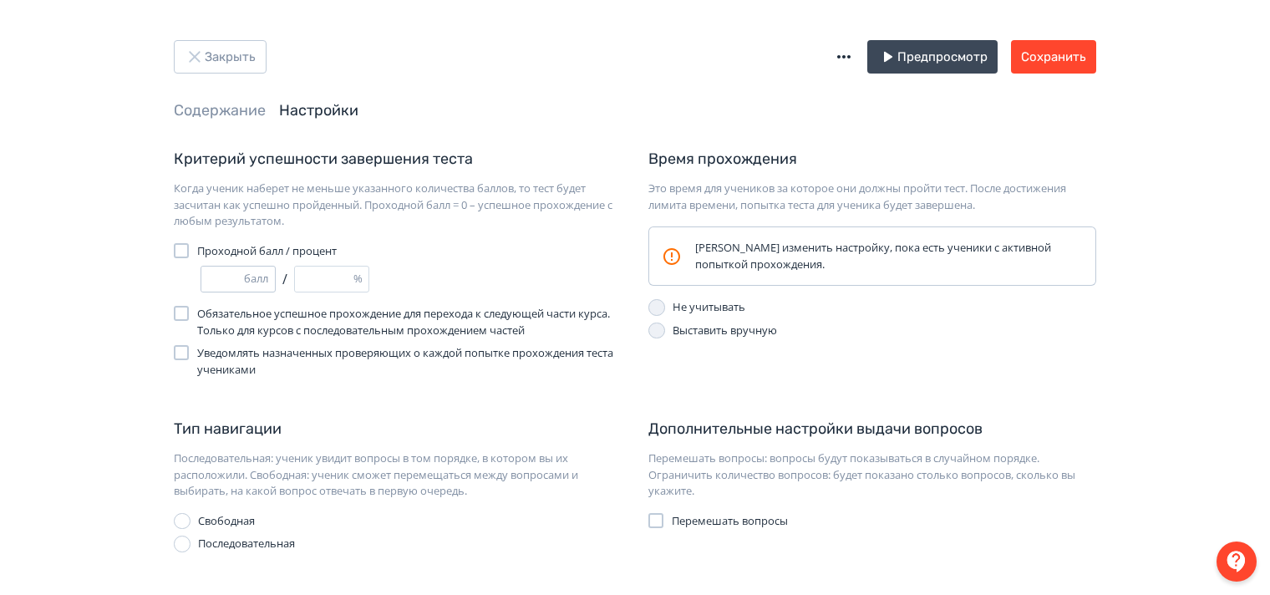
type input "*"
type input "***"
type input "*"
click at [236, 276] on input "*" at bounding box center [222, 279] width 43 height 25
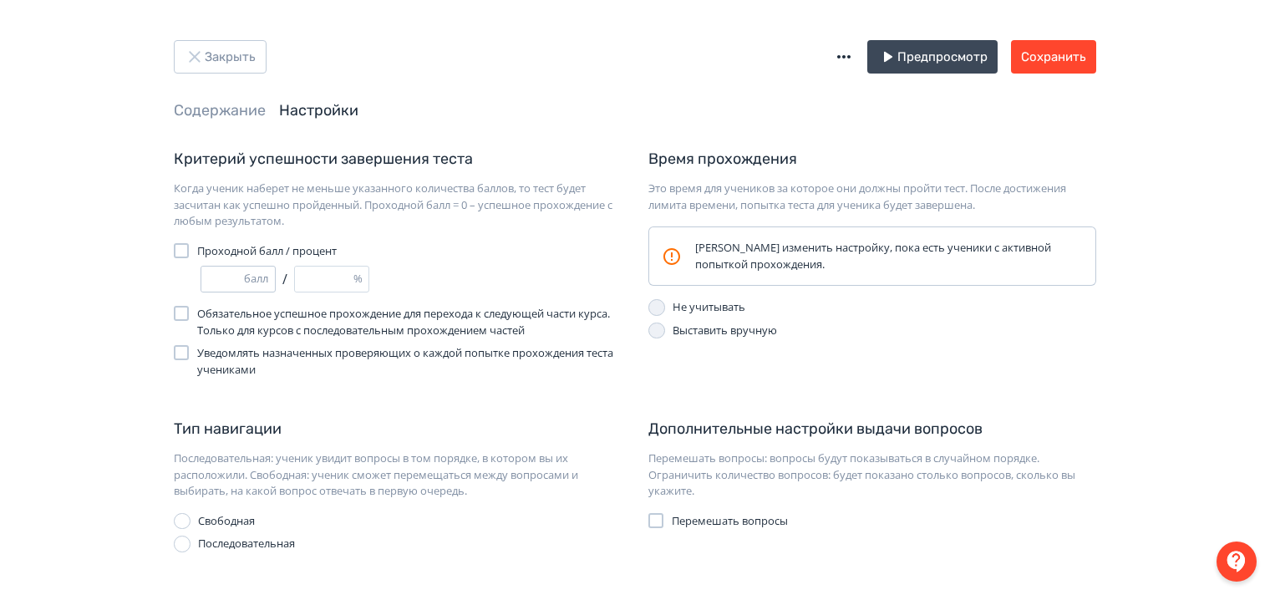
click at [236, 276] on input "*" at bounding box center [222, 279] width 43 height 25
click at [1049, 57] on button "Сохранить" at bounding box center [1053, 56] width 85 height 33
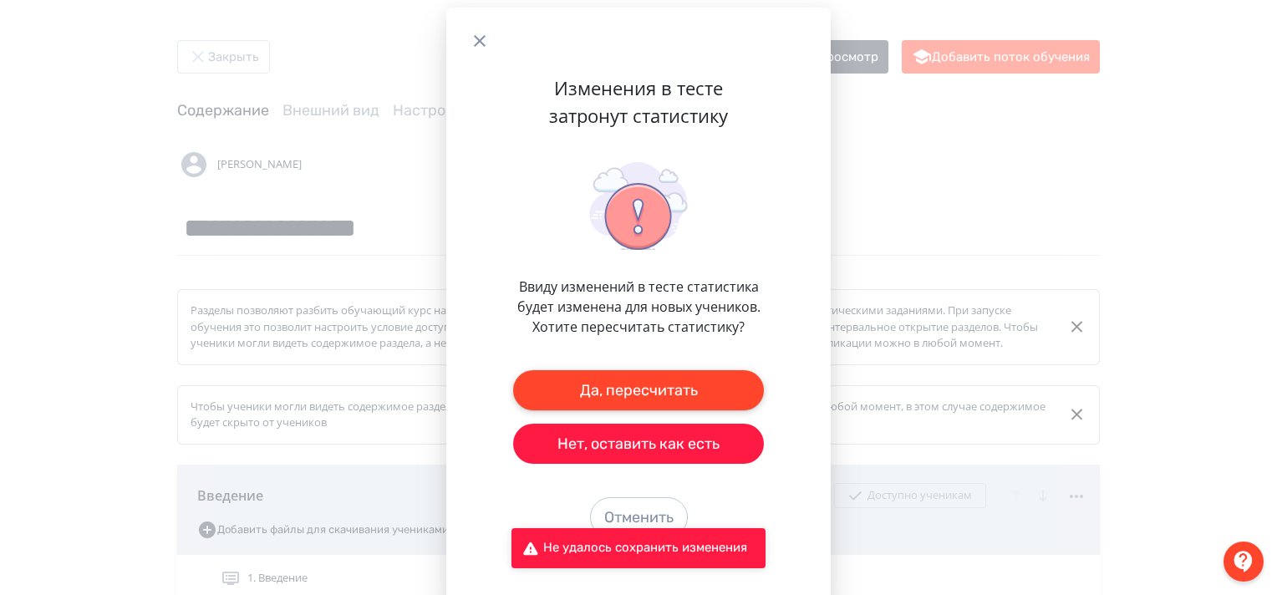
click at [679, 390] on button "Да, пересчитать" at bounding box center [638, 390] width 251 height 40
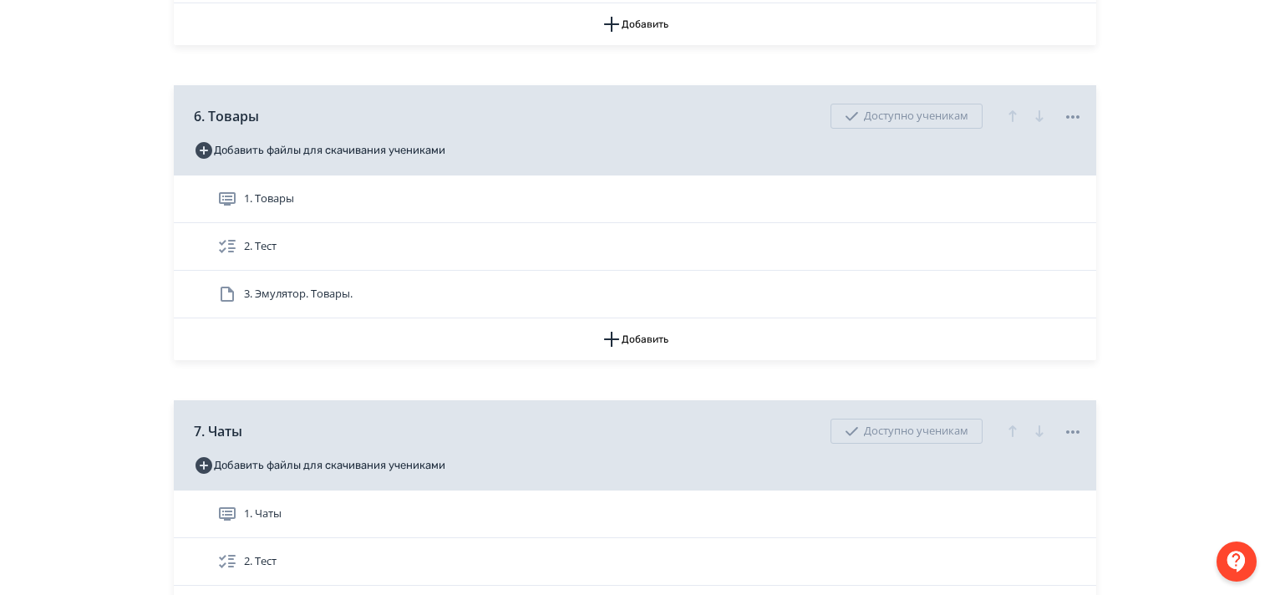
scroll to position [2005, 0]
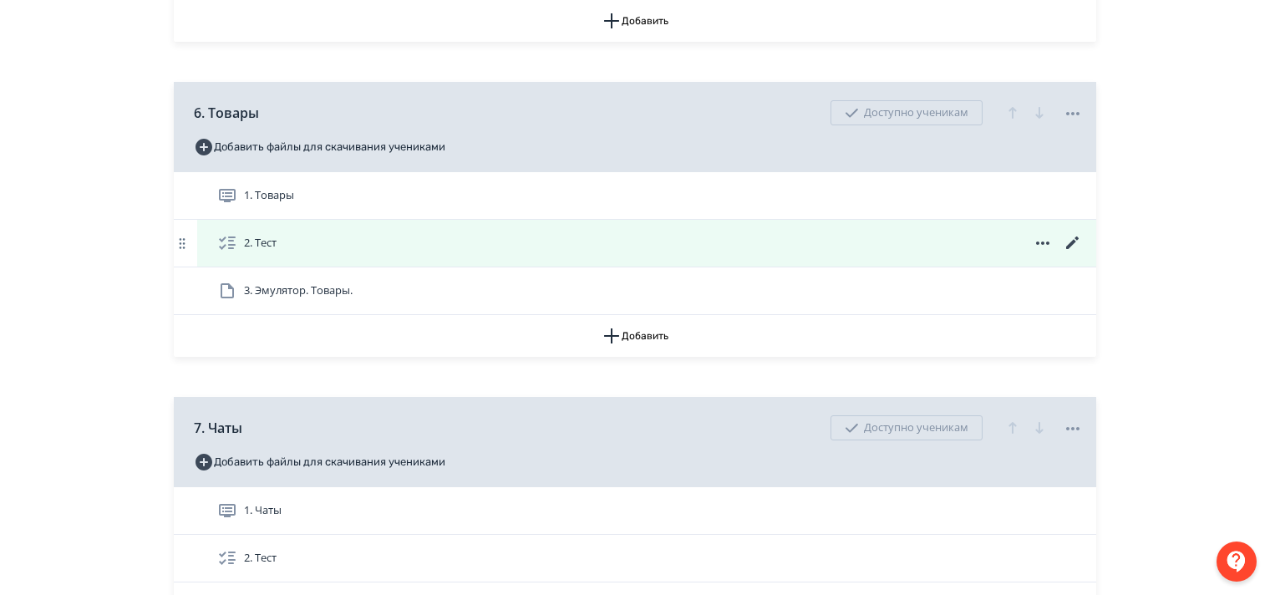
click at [1073, 250] on icon at bounding box center [1073, 243] width 20 height 20
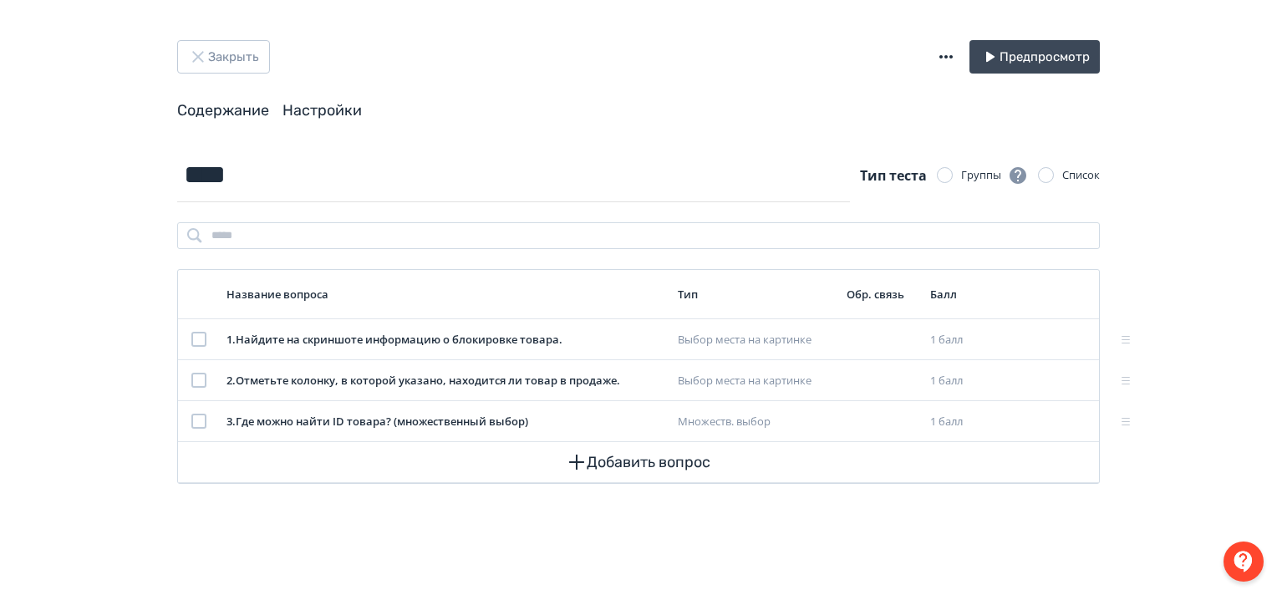
click at [344, 111] on link "Настройки" at bounding box center [321, 110] width 79 height 18
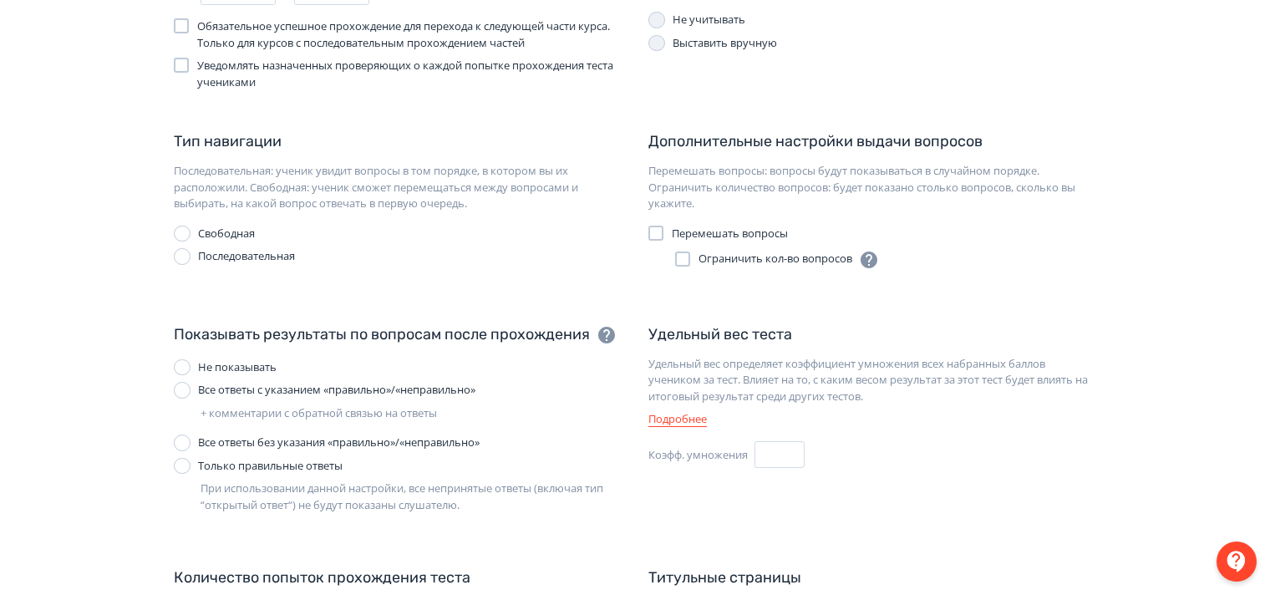
scroll to position [334, 0]
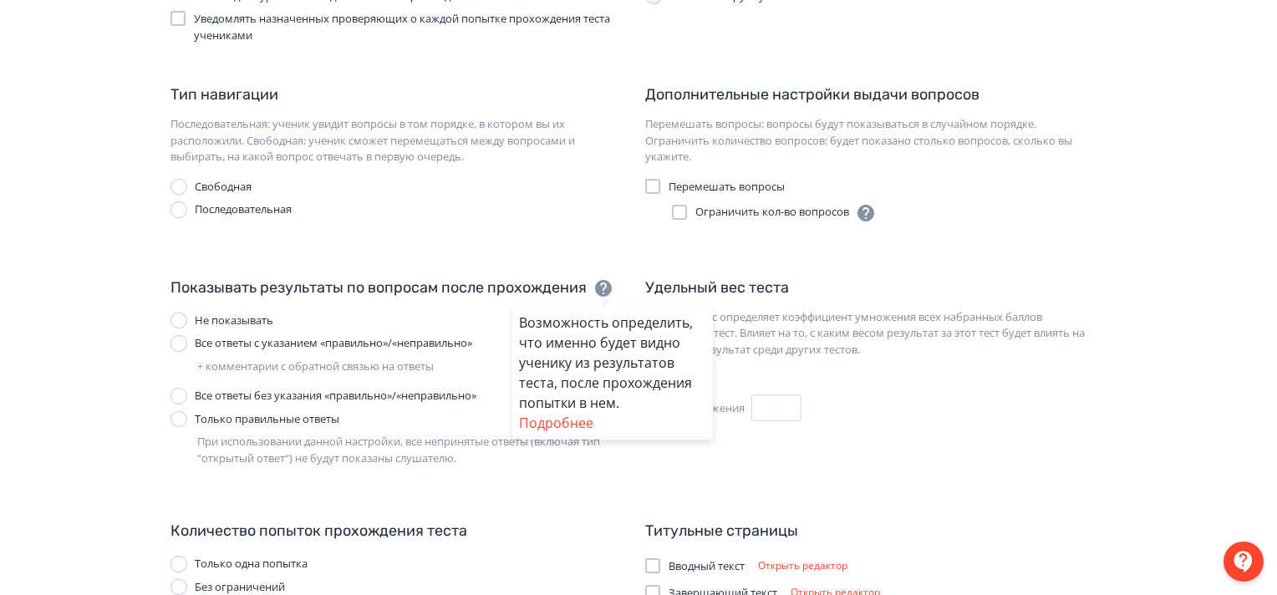
click at [541, 231] on div "Возможность определить, что именно будет видно ученику из результатов теста, по…" at bounding box center [638, 297] width 1277 height 595
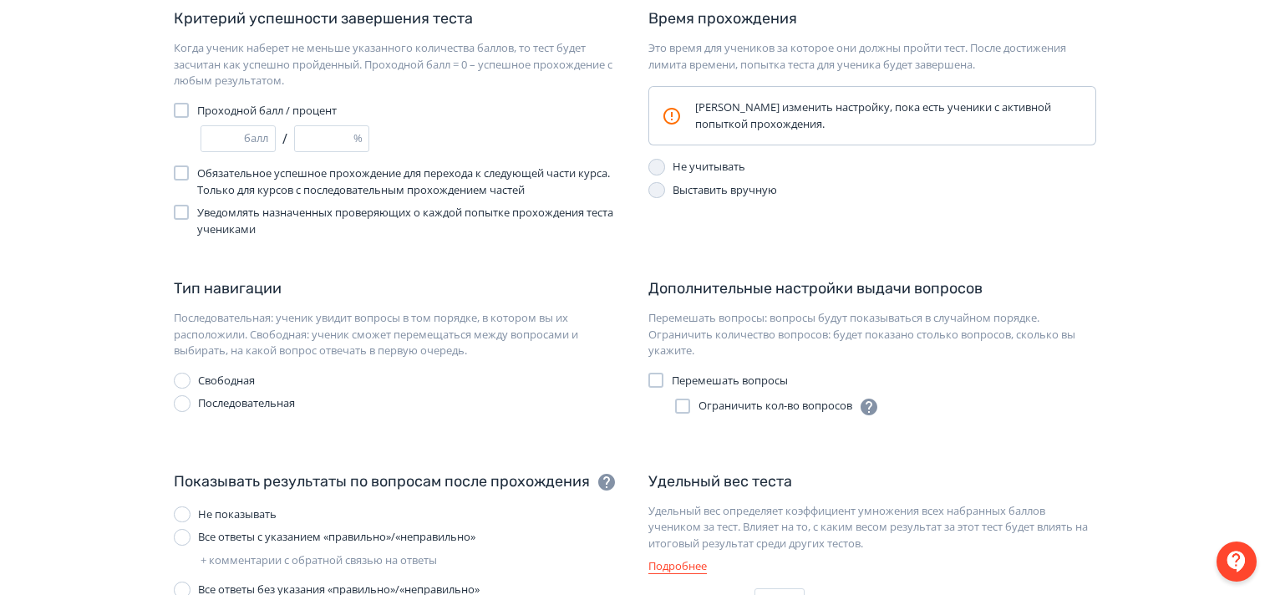
scroll to position [0, 0]
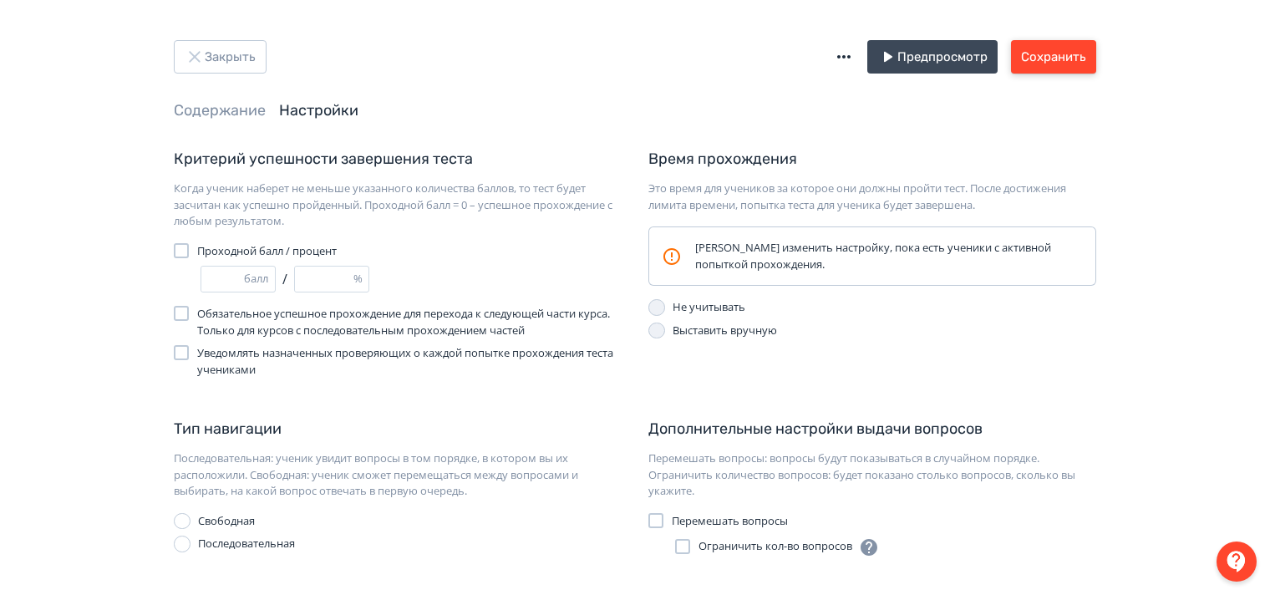
click at [1074, 59] on button "Сохранить" at bounding box center [1053, 56] width 85 height 33
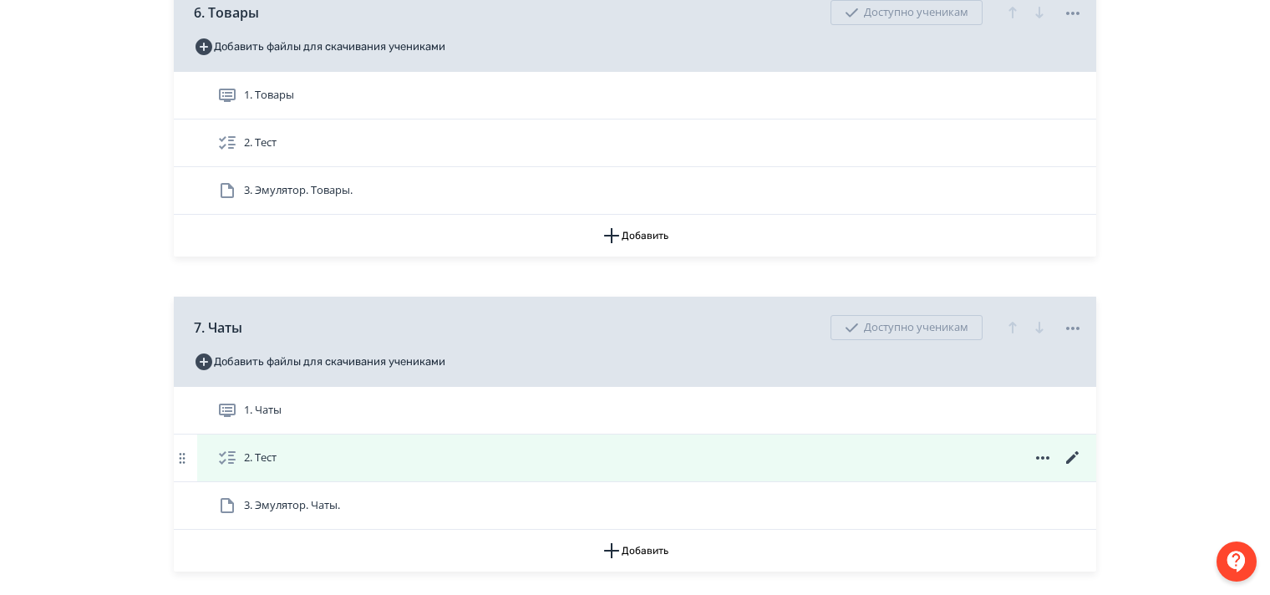
scroll to position [2256, 0]
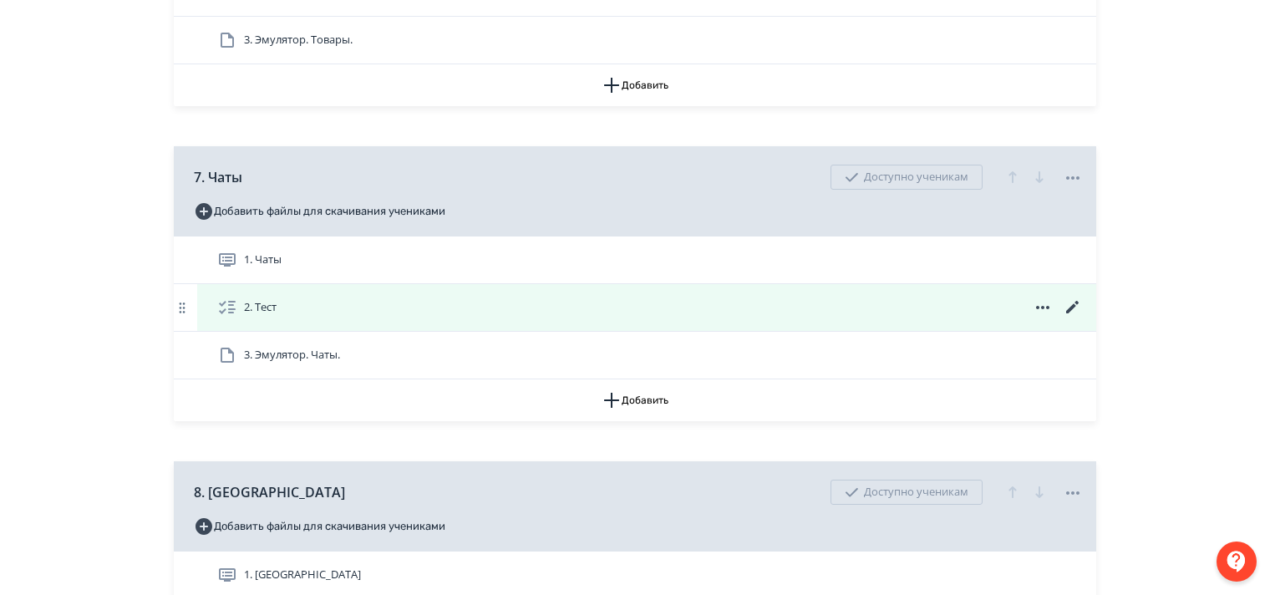
click at [1075, 317] on icon at bounding box center [1073, 307] width 20 height 20
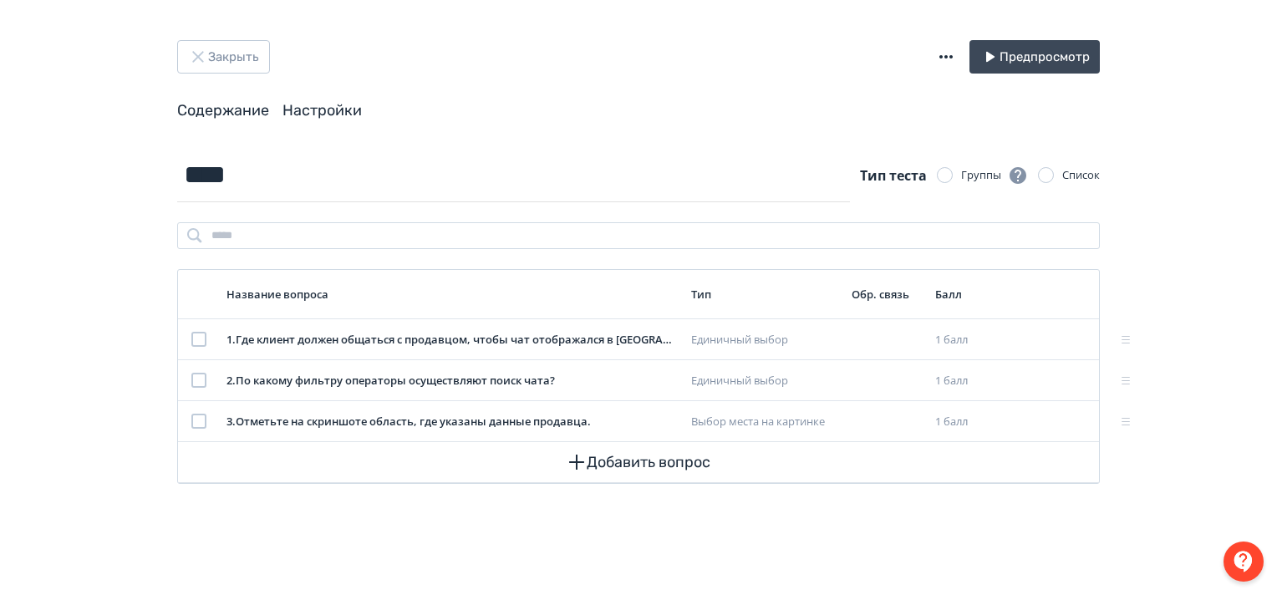
click at [311, 110] on link "Настройки" at bounding box center [321, 110] width 79 height 18
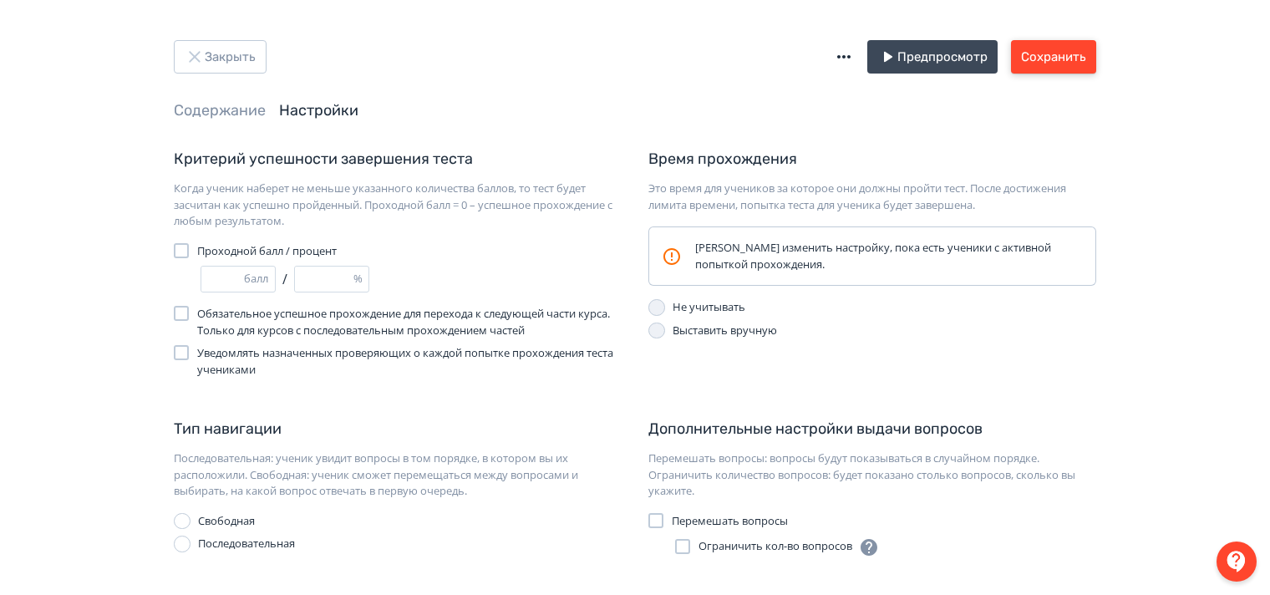
click at [1063, 53] on button "Сохранить" at bounding box center [1053, 56] width 85 height 33
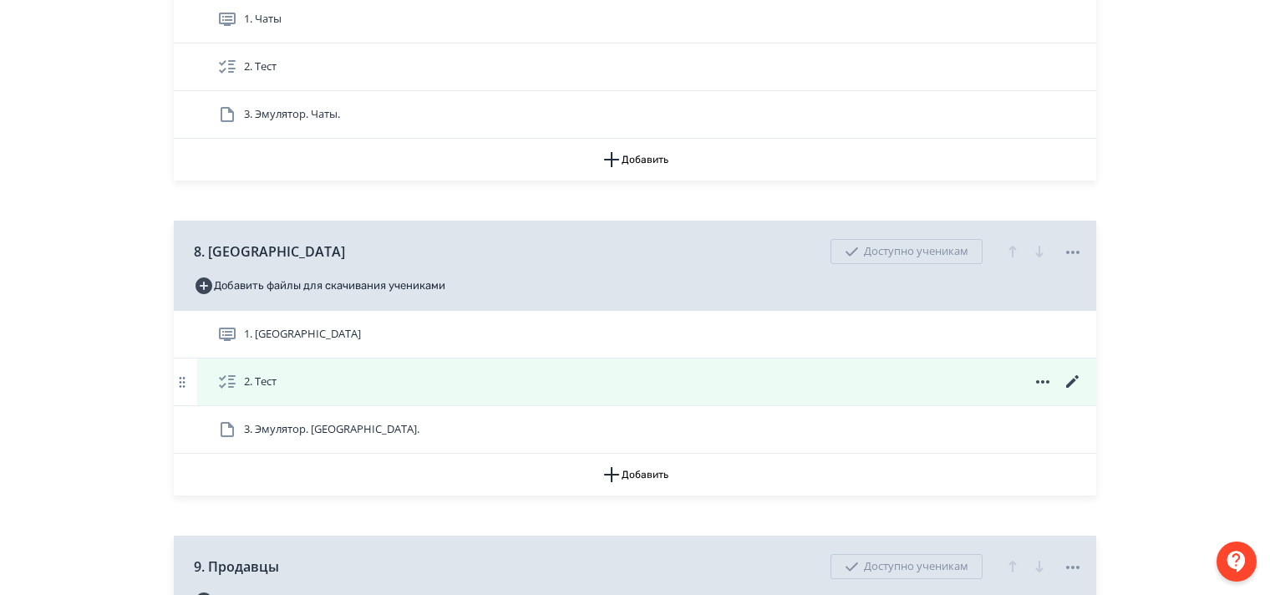
scroll to position [2506, 0]
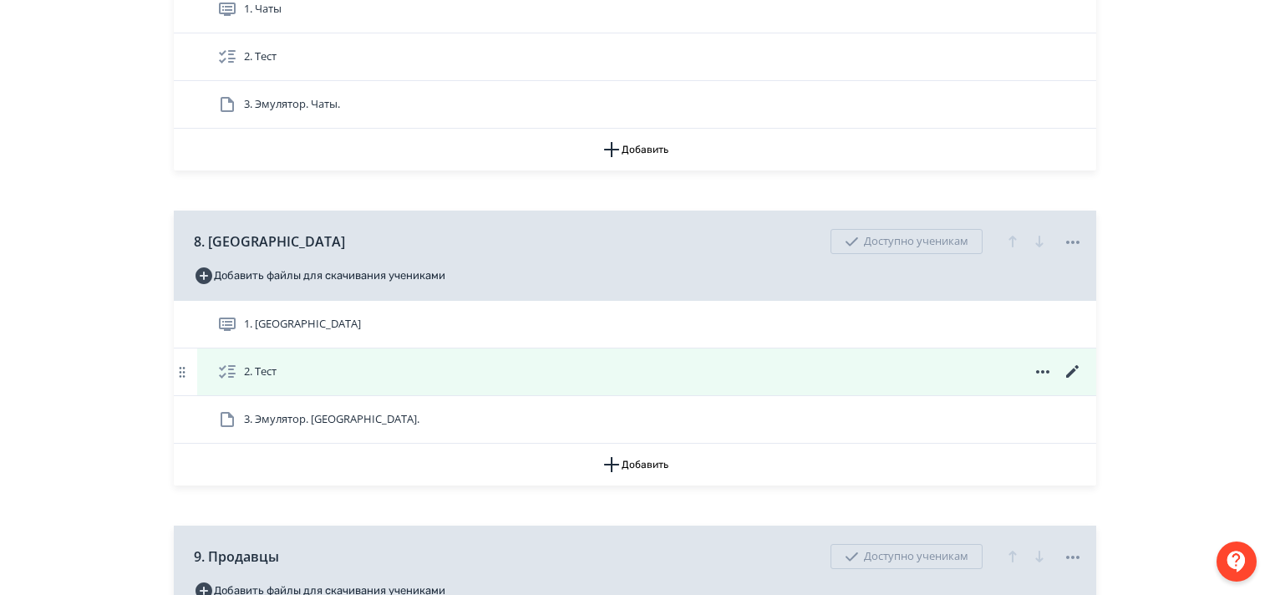
click at [1079, 381] on icon at bounding box center [1073, 372] width 20 height 20
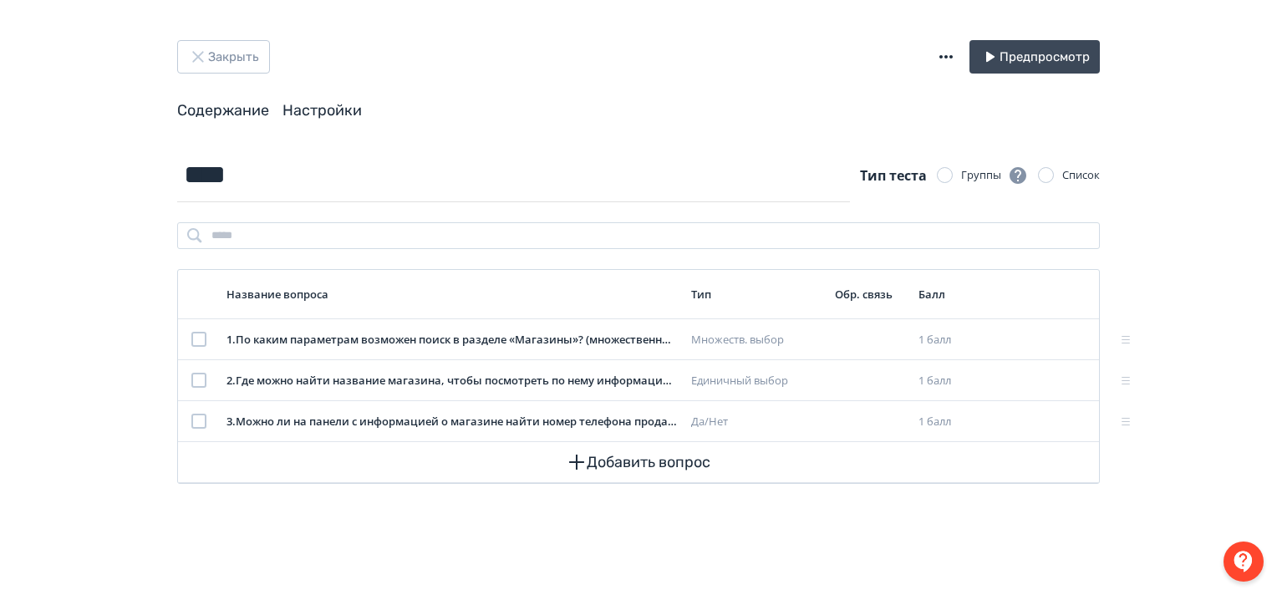
click at [338, 110] on link "Настройки" at bounding box center [321, 110] width 79 height 18
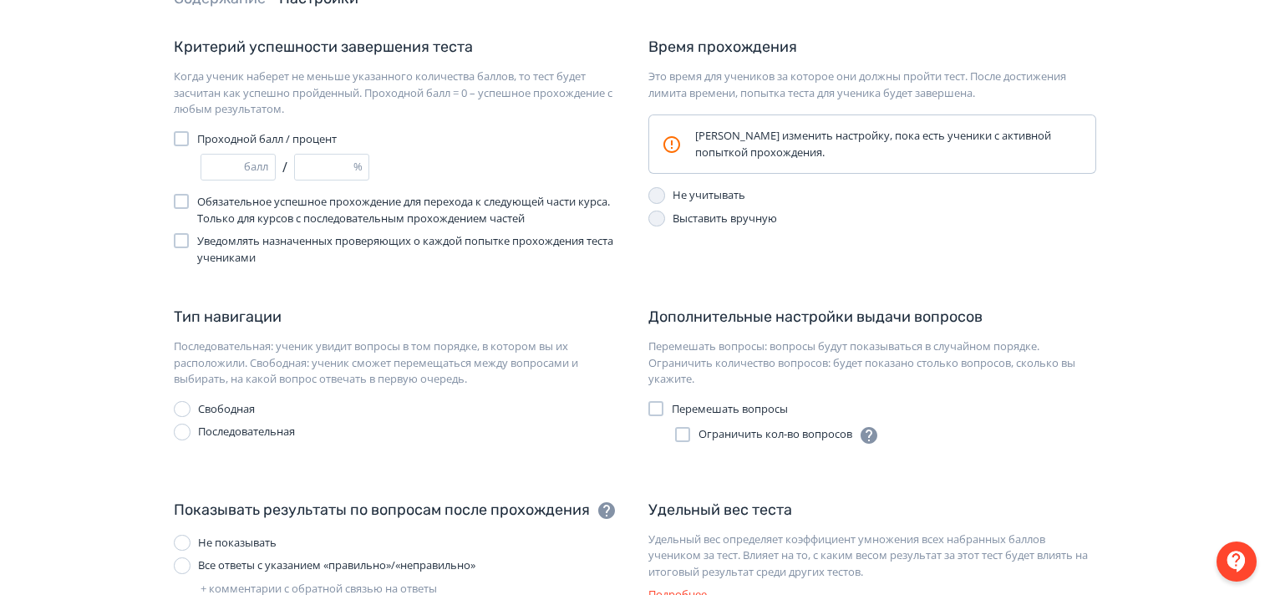
scroll to position [251, 0]
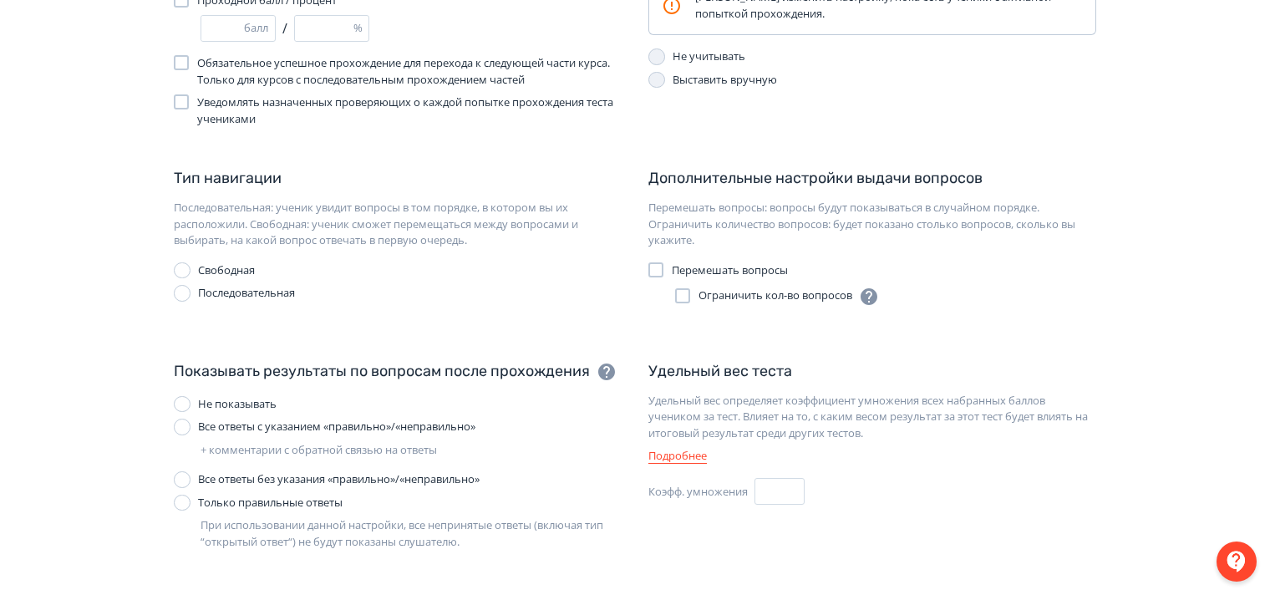
click at [179, 428] on div at bounding box center [182, 427] width 17 height 17
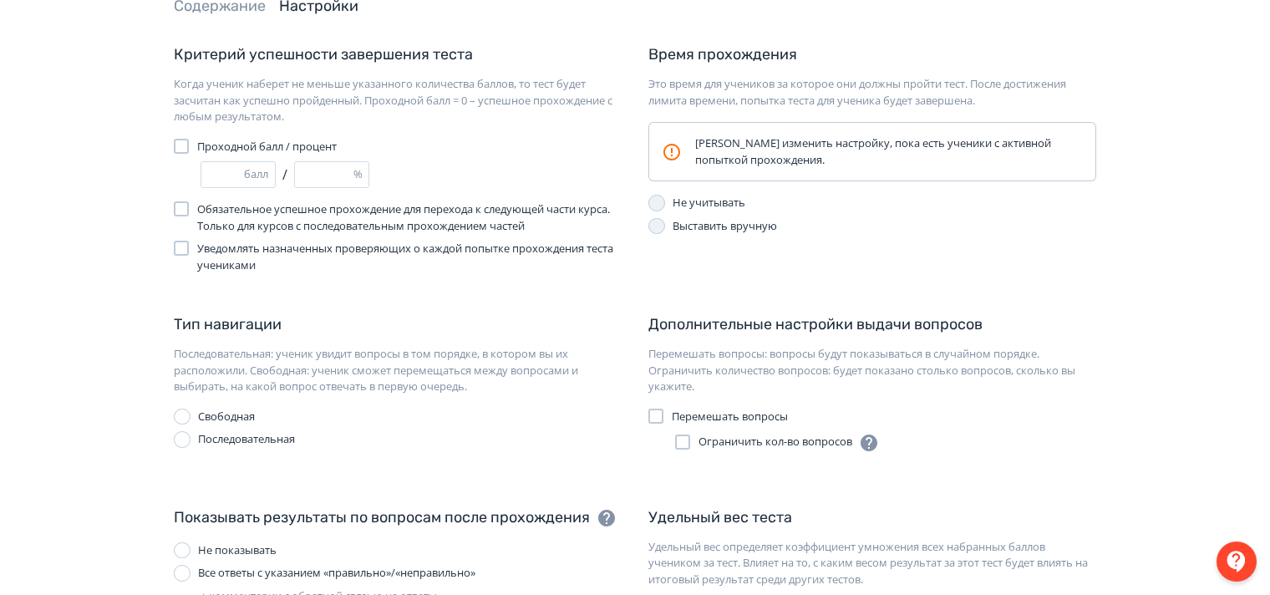
scroll to position [0, 0]
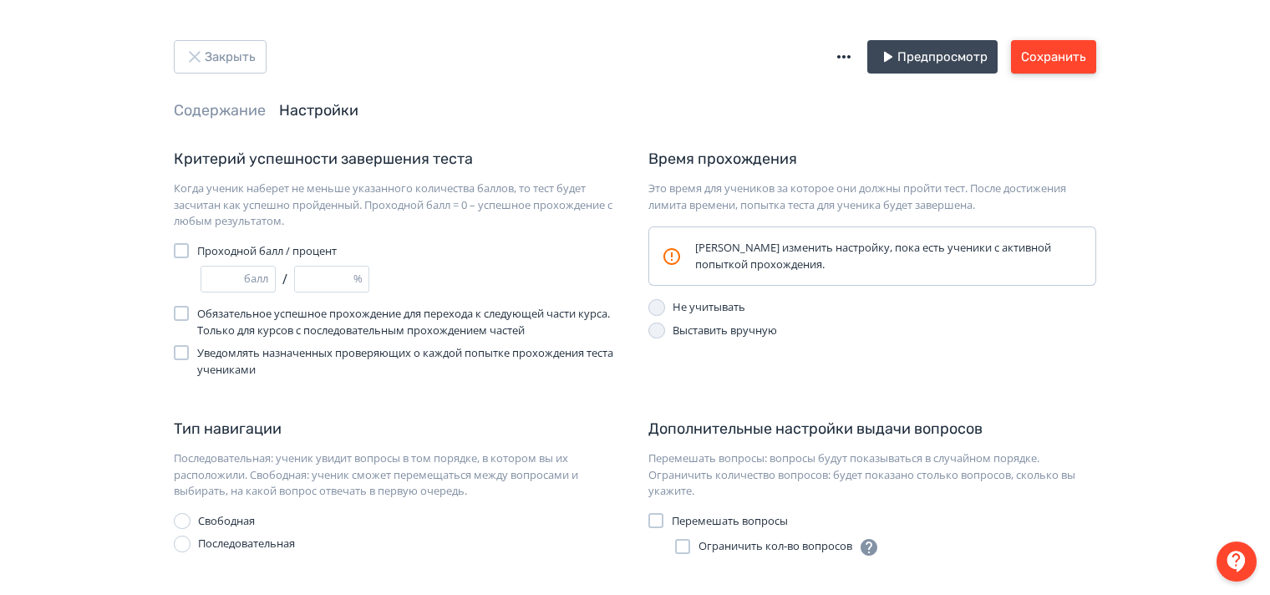
click at [1069, 53] on button "Сохранить" at bounding box center [1053, 56] width 85 height 33
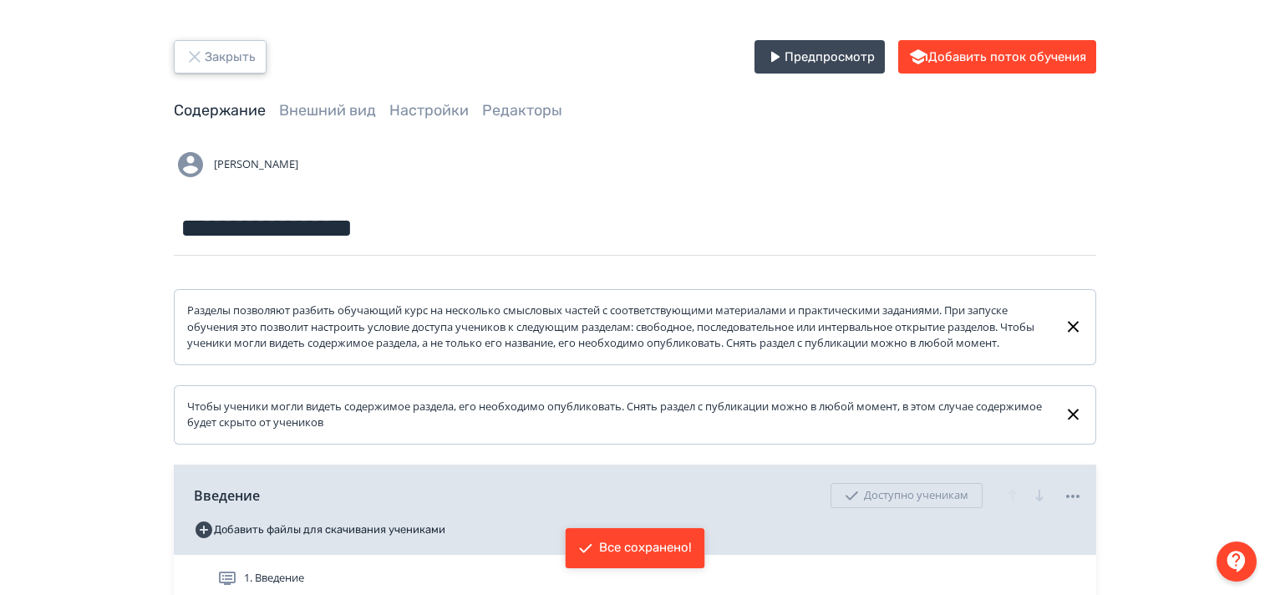
click at [190, 57] on icon "button" at bounding box center [195, 57] width 20 height 20
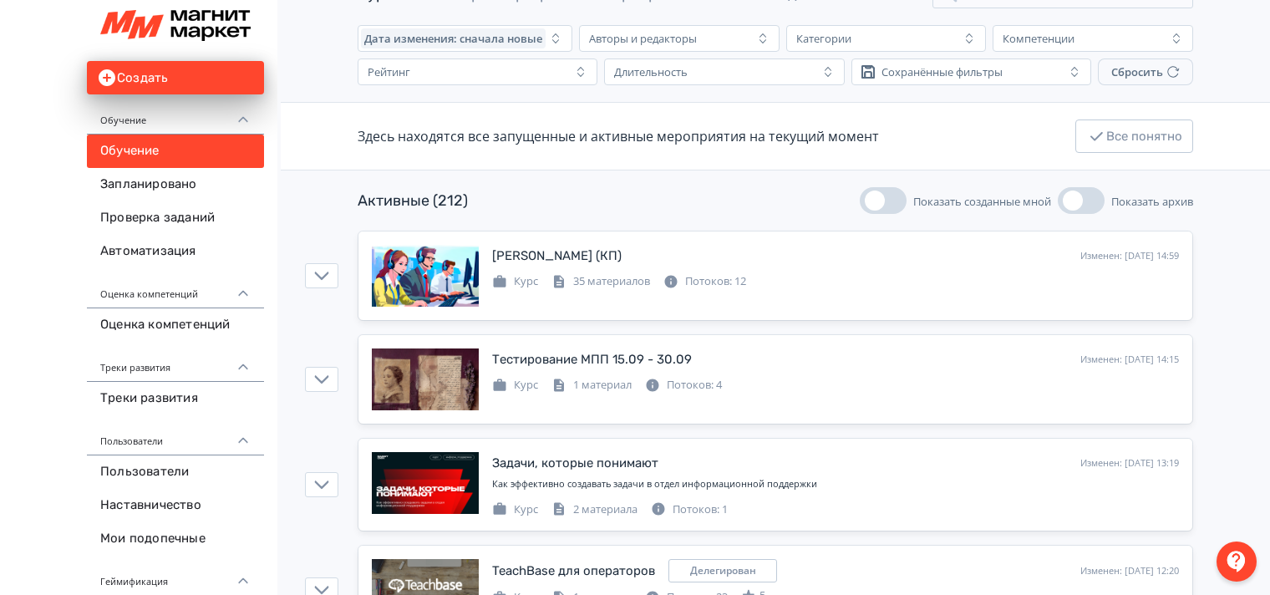
scroll to position [84, 0]
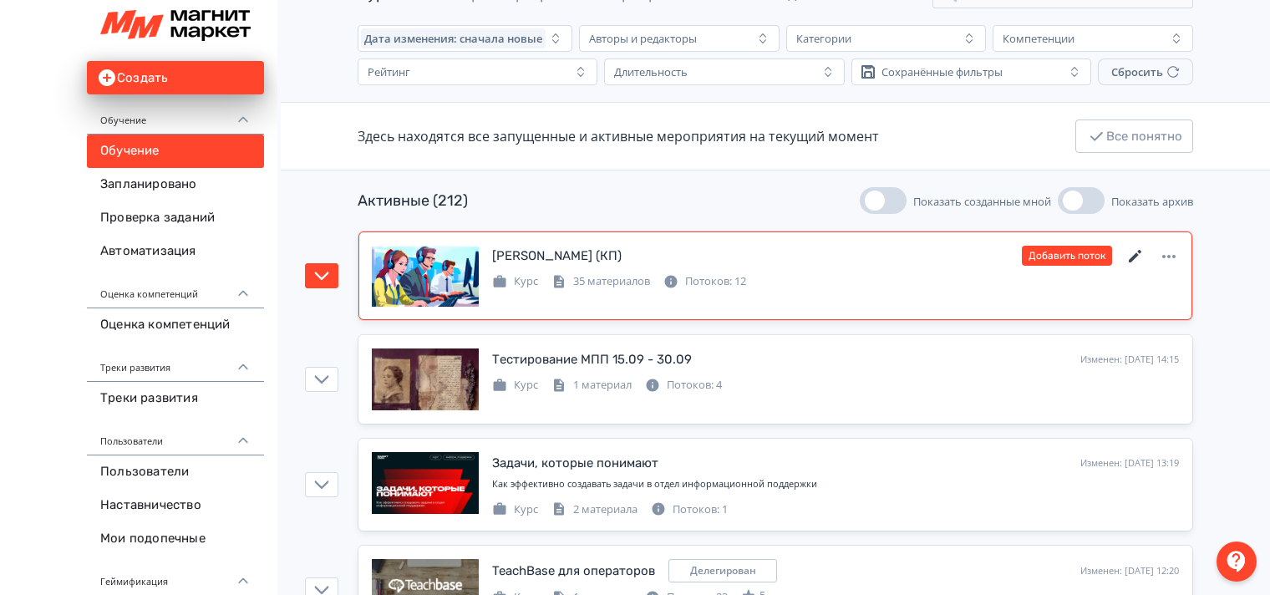
click at [1130, 251] on icon at bounding box center [1135, 256] width 20 height 20
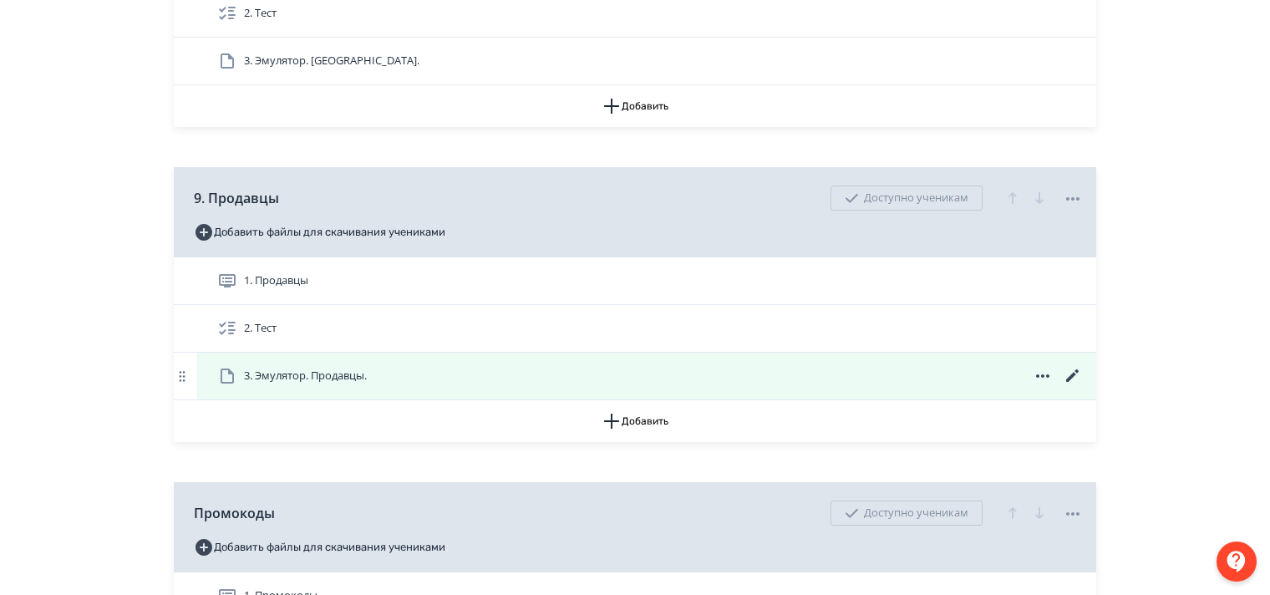
scroll to position [2924, 0]
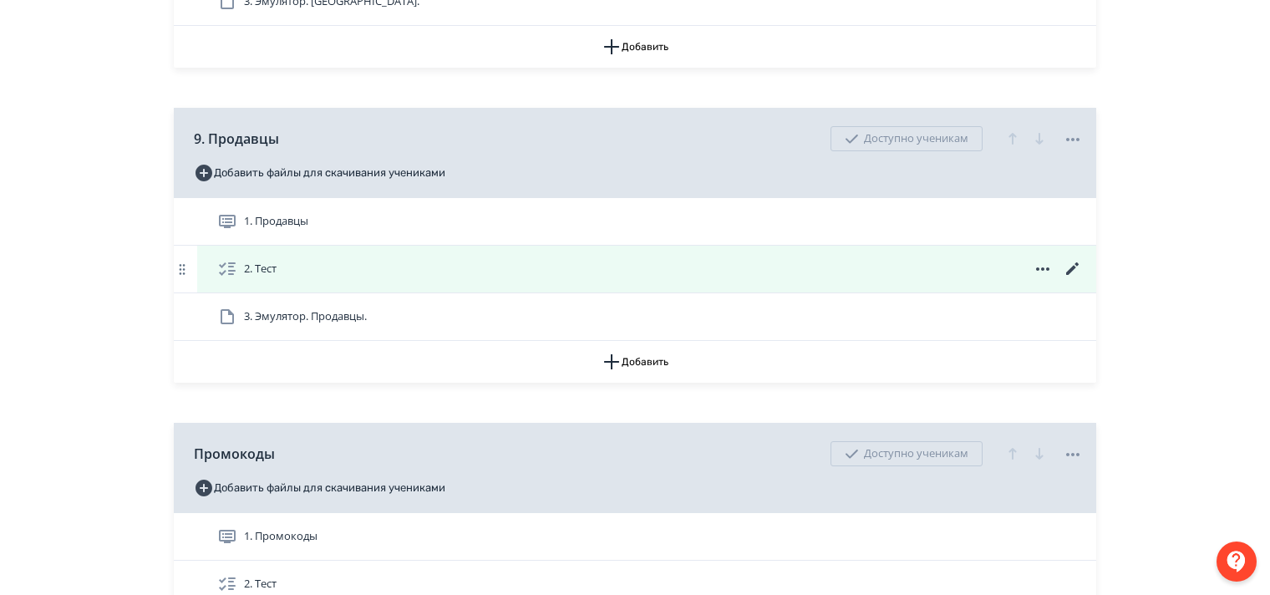
click at [1074, 275] on icon at bounding box center [1073, 269] width 20 height 20
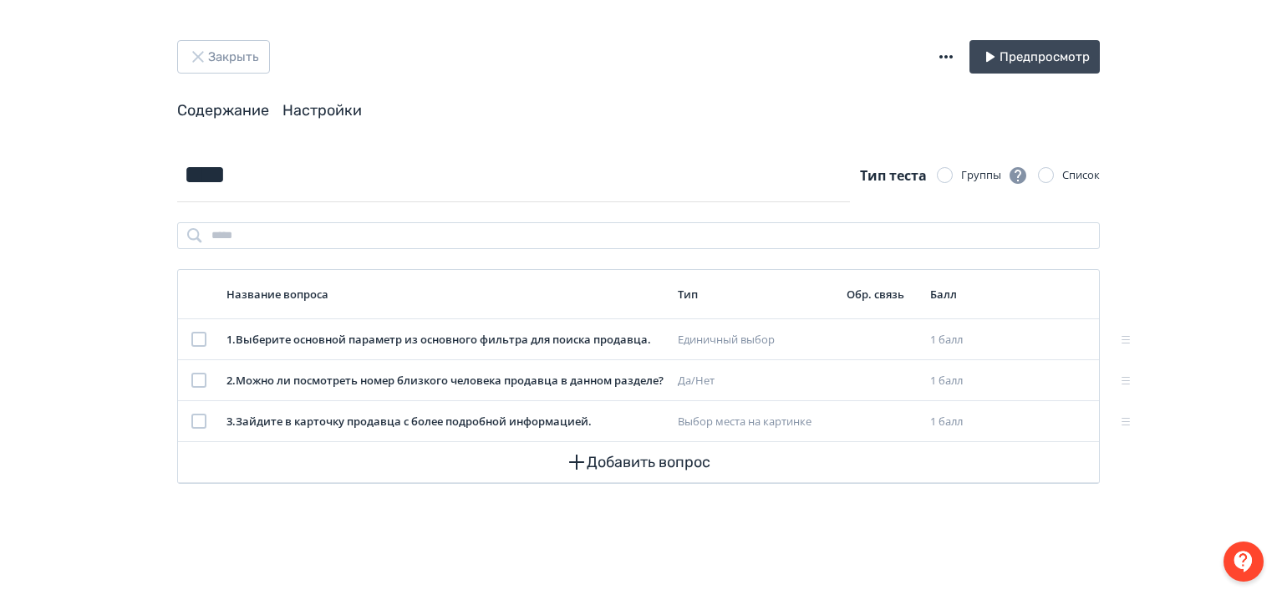
click at [352, 109] on link "Настройки" at bounding box center [321, 110] width 79 height 18
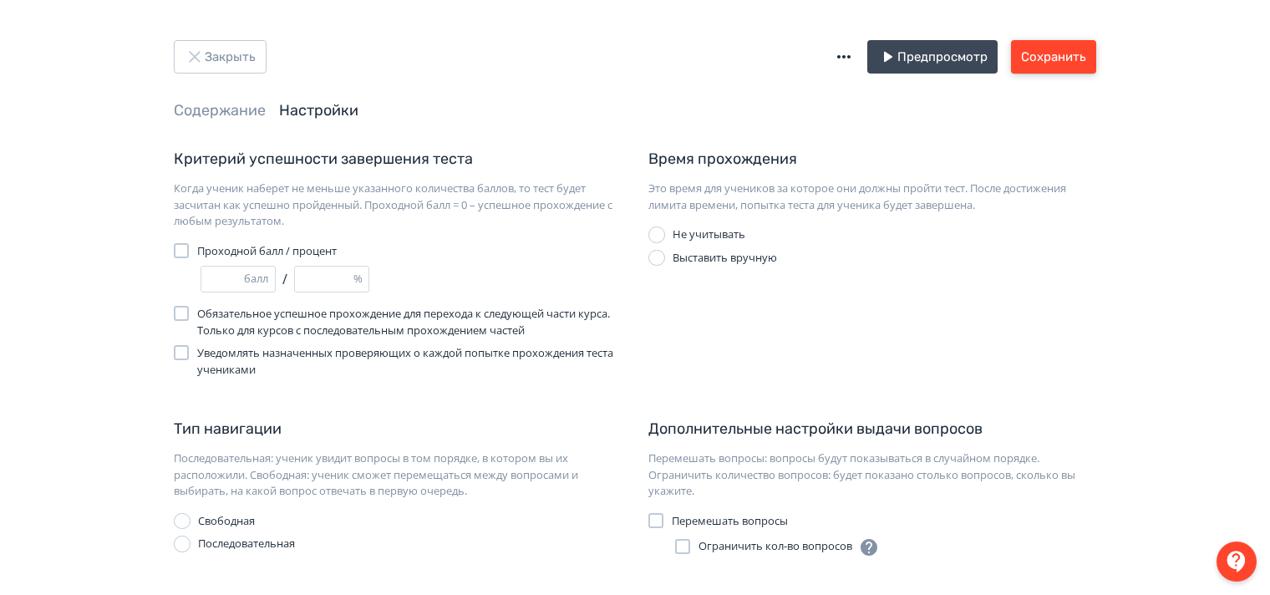
click at [1081, 60] on button "Сохранить" at bounding box center [1053, 56] width 85 height 33
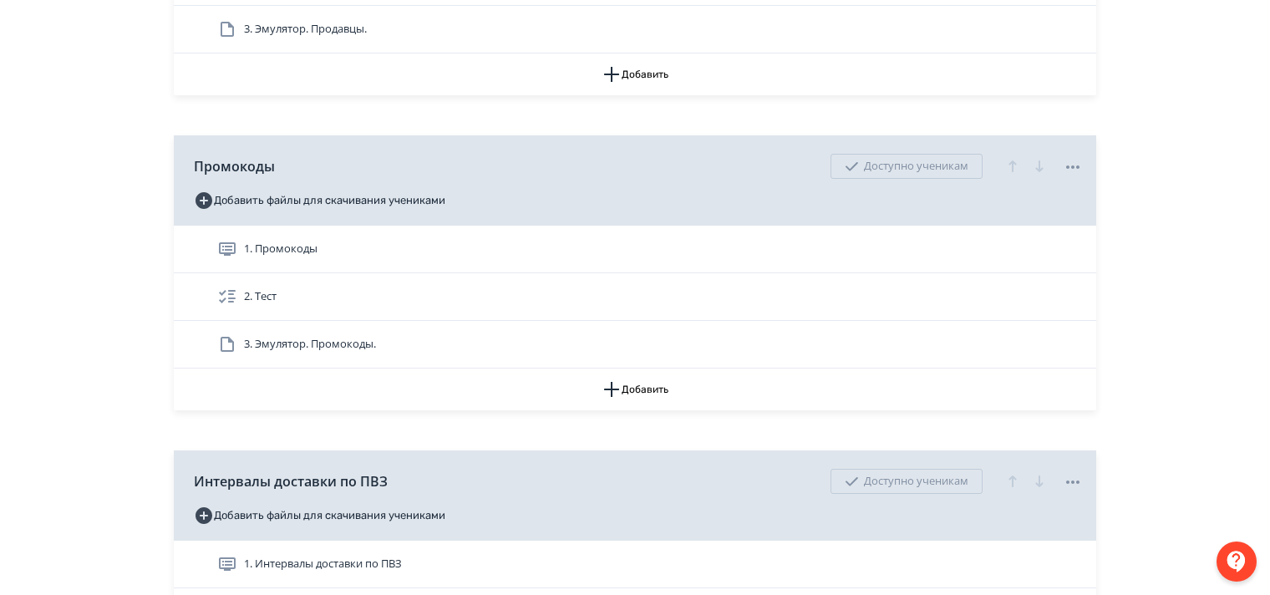
scroll to position [3258, 0]
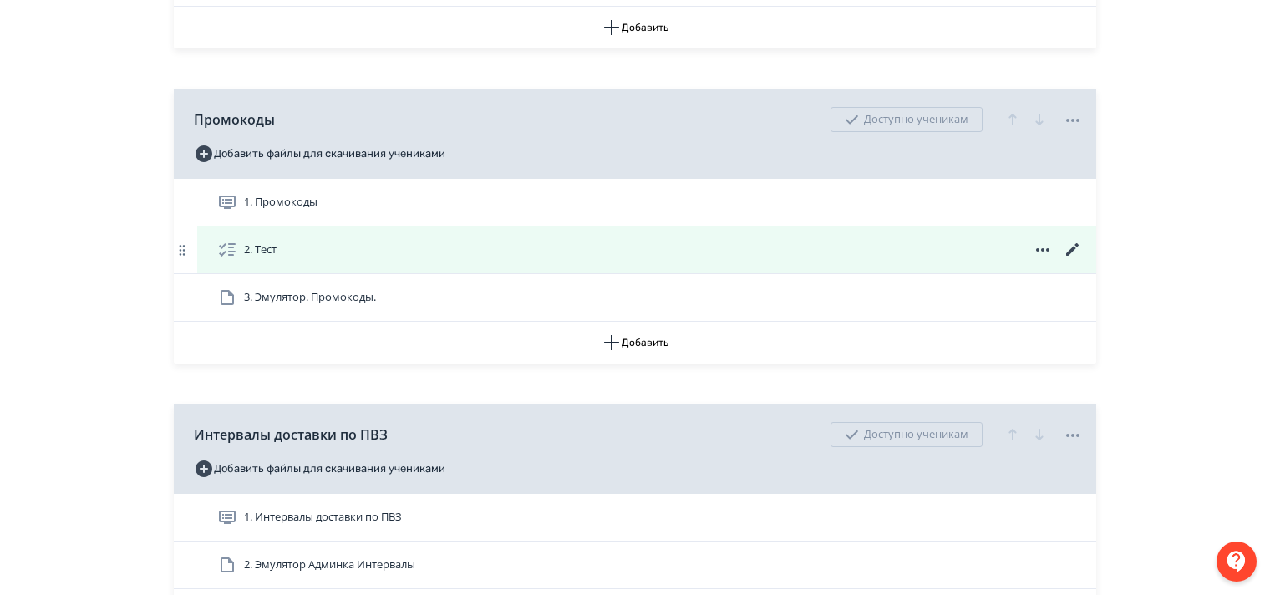
click at [1072, 260] on icon at bounding box center [1073, 250] width 20 height 20
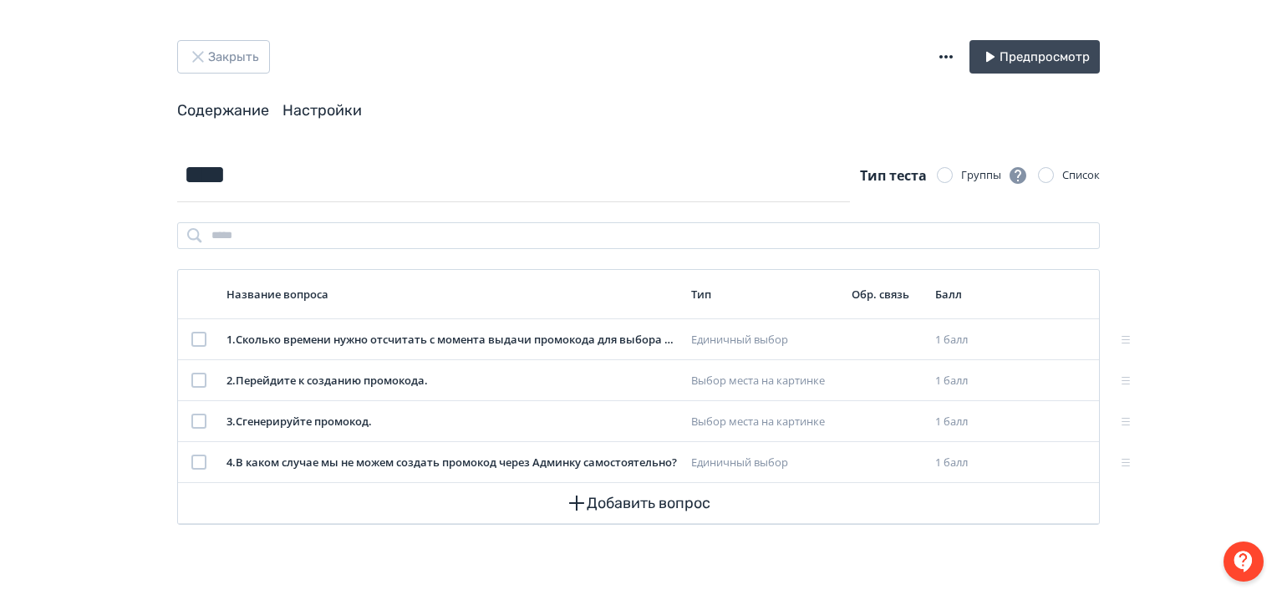
click at [348, 110] on link "Настройки" at bounding box center [321, 110] width 79 height 18
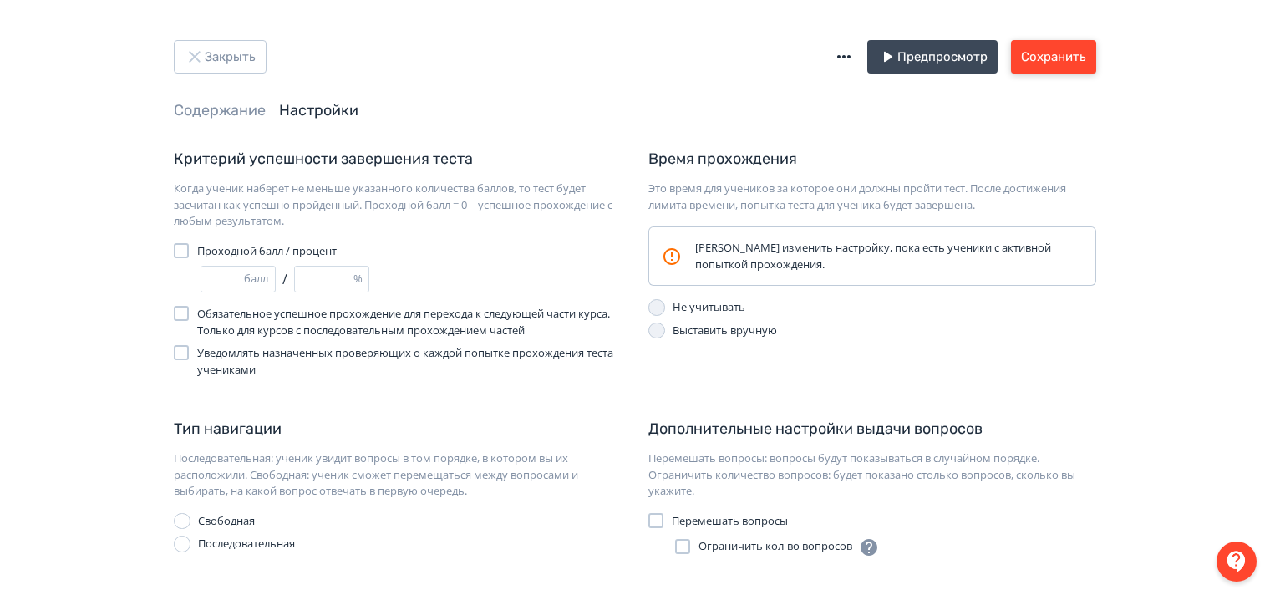
click at [1048, 56] on button "Сохранить" at bounding box center [1053, 56] width 85 height 33
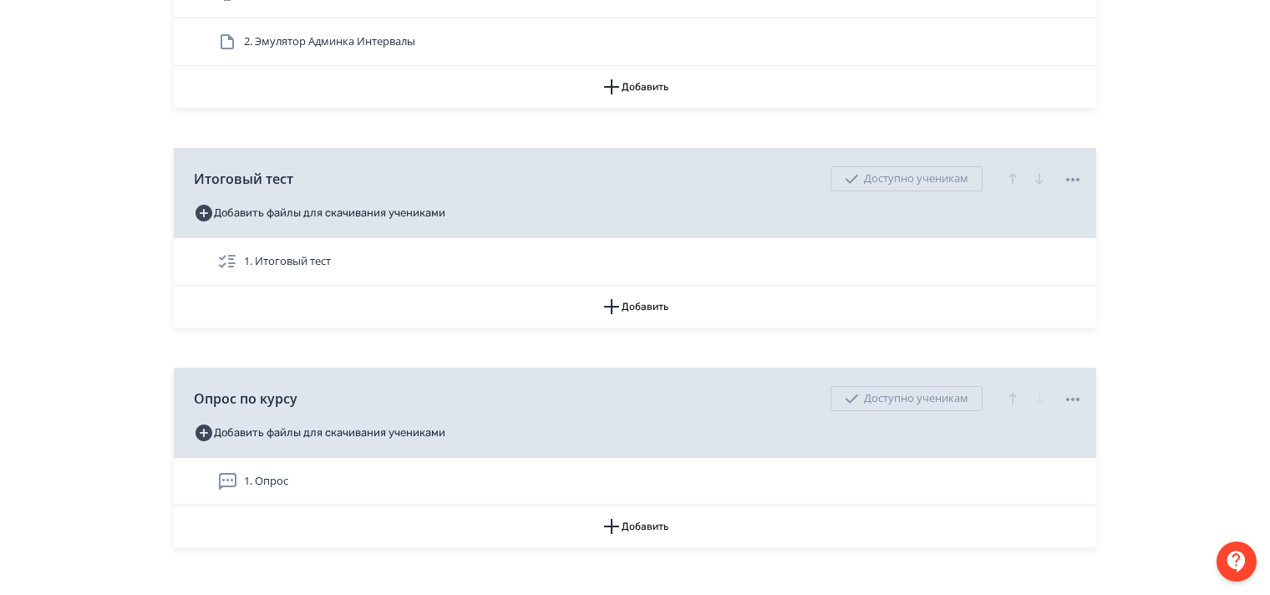
scroll to position [3805, 0]
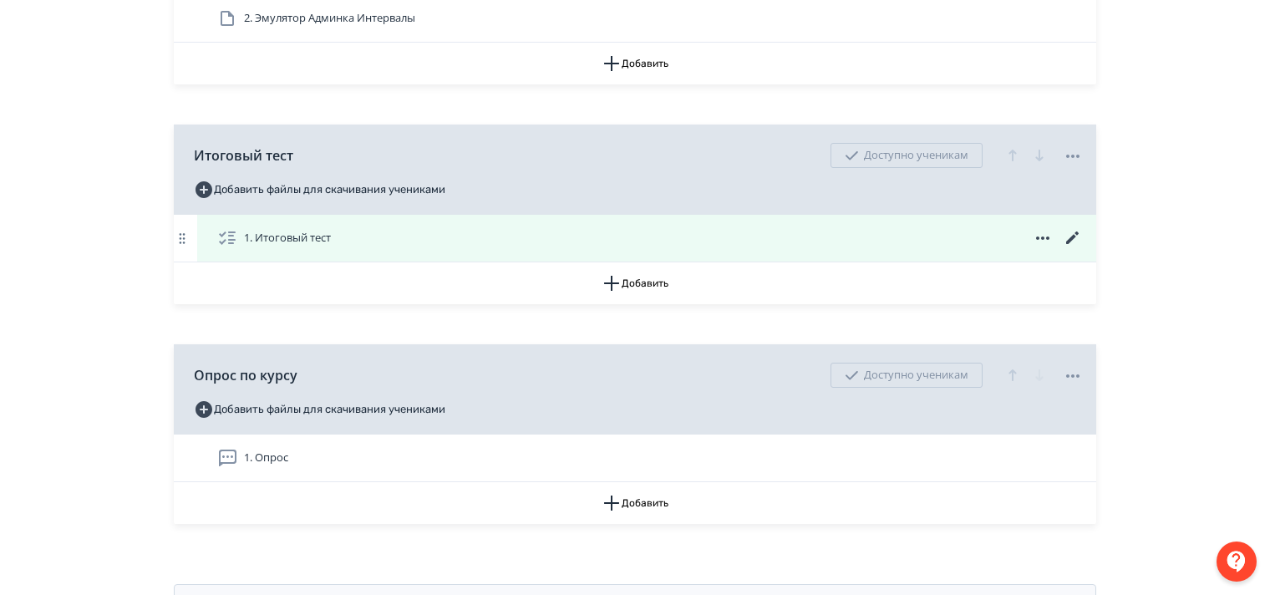
click at [1078, 244] on icon at bounding box center [1072, 237] width 13 height 13
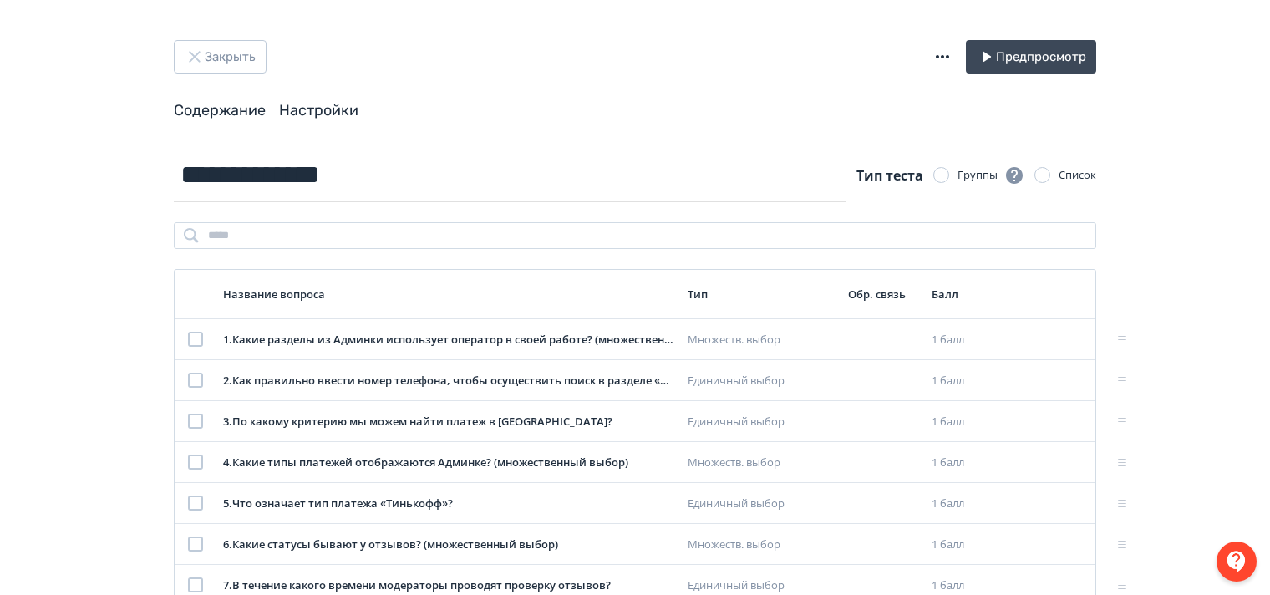
click at [331, 101] on link "Настройки" at bounding box center [318, 110] width 79 height 18
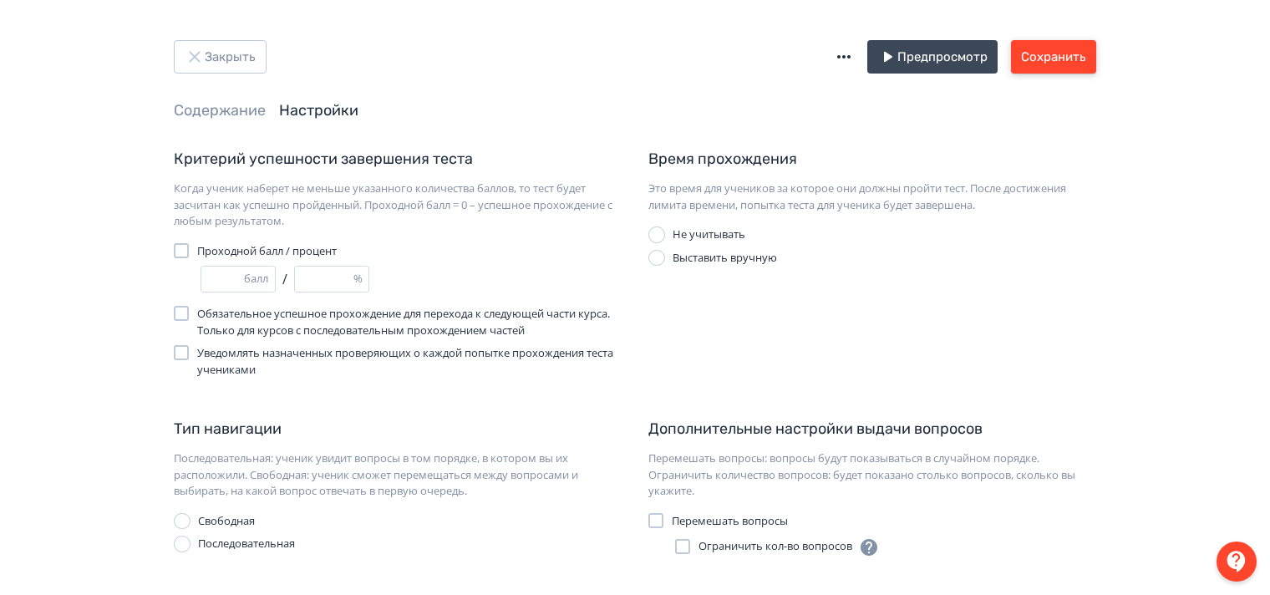
click at [1057, 53] on button "Сохранить" at bounding box center [1053, 56] width 85 height 33
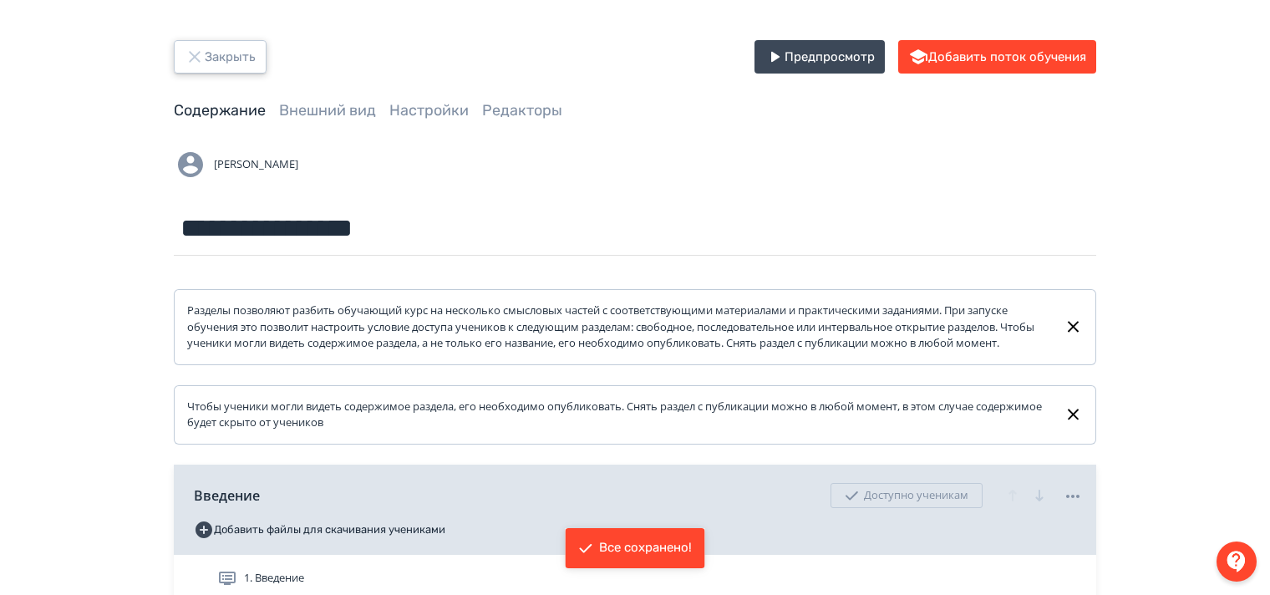
click at [189, 53] on icon "button" at bounding box center [195, 57] width 20 height 20
